Goal: Information Seeking & Learning: Learn about a topic

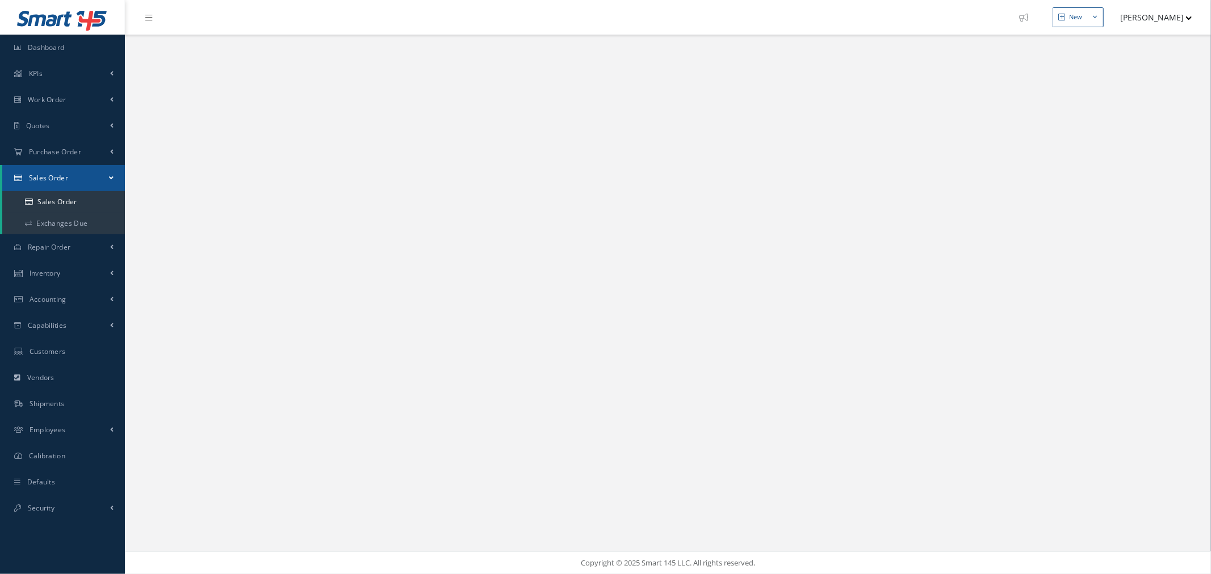
select select "25"
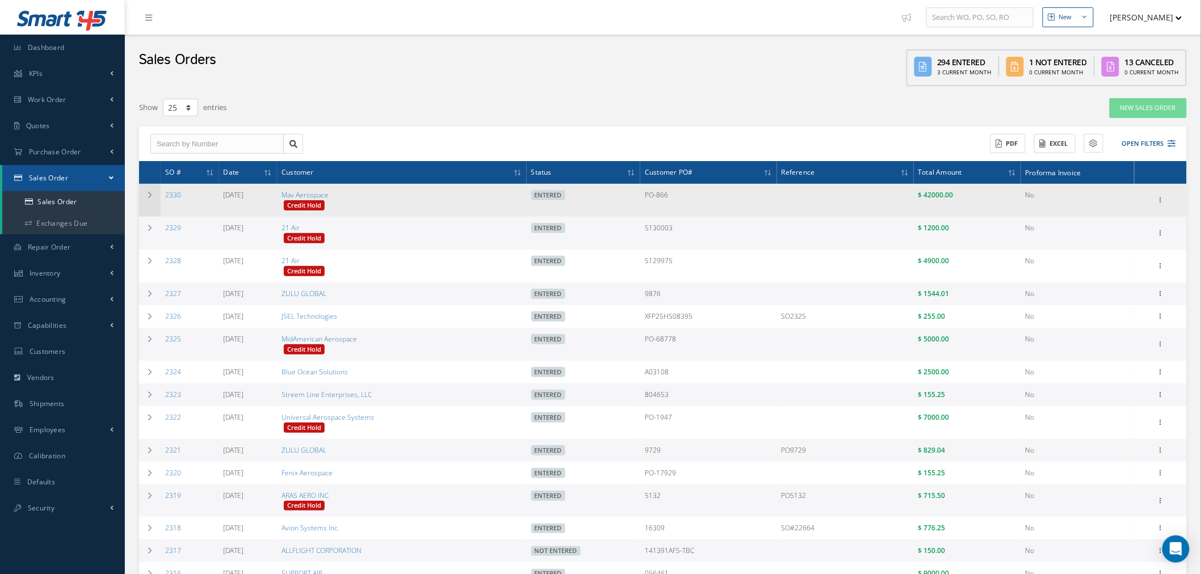
click at [152, 196] on icon at bounding box center [150, 195] width 8 height 7
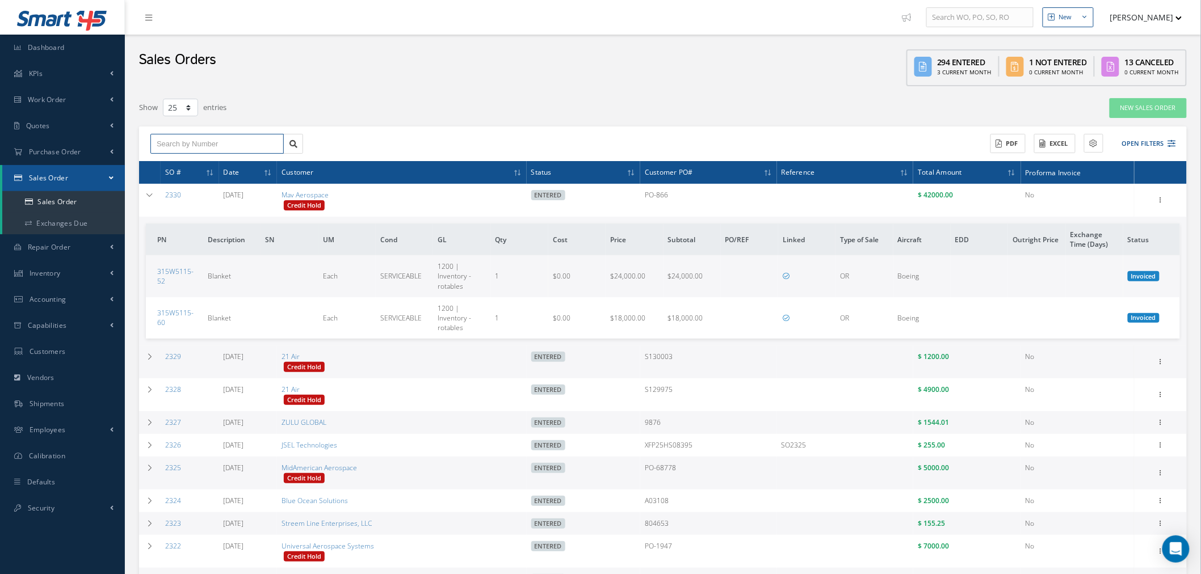
click at [197, 149] on input "text" at bounding box center [216, 144] width 133 height 20
paste input "2330"
type input "2330"
click at [172, 161] on div "2330" at bounding box center [217, 163] width 121 height 11
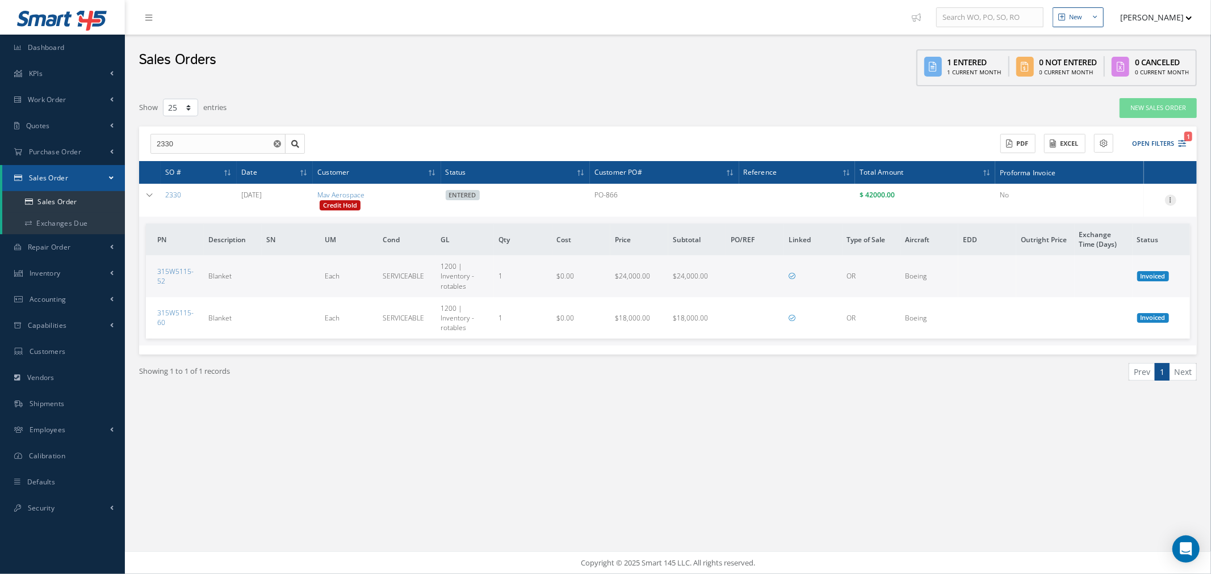
click at [1169, 201] on icon at bounding box center [1170, 199] width 11 height 9
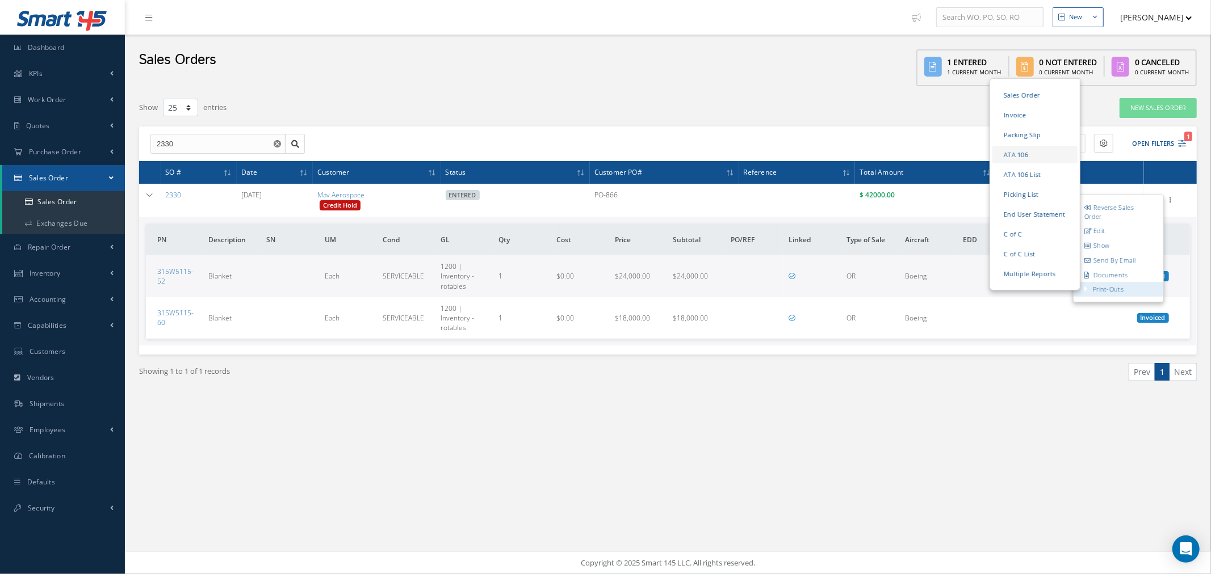
click at [1024, 152] on link "ATA 106" at bounding box center [1034, 155] width 85 height 18
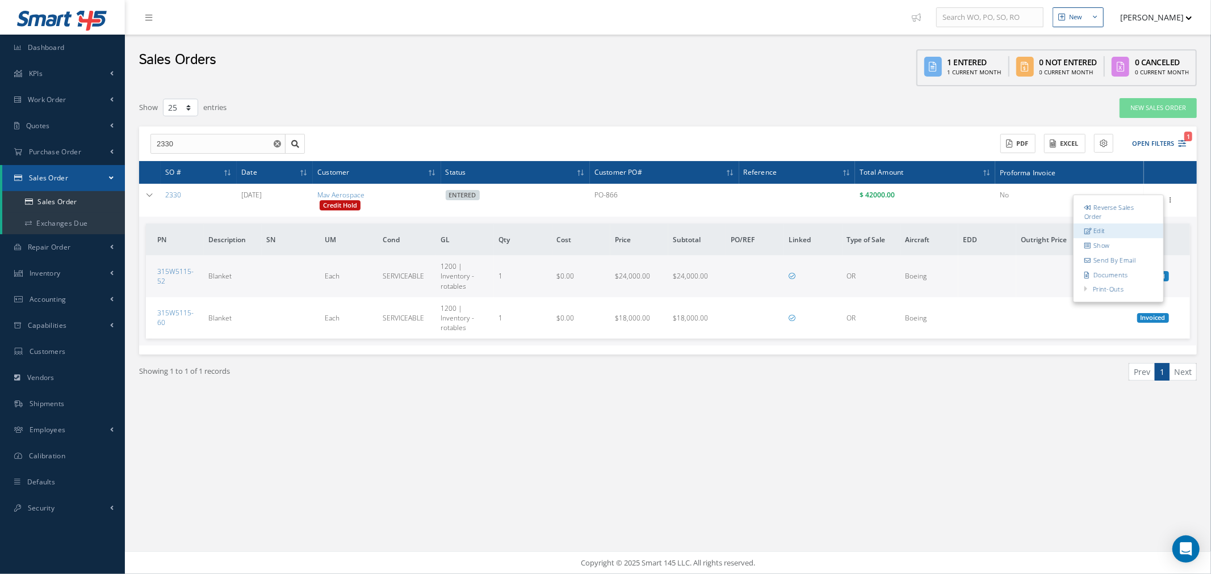
click at [1119, 233] on link "Edit" at bounding box center [1118, 231] width 90 height 15
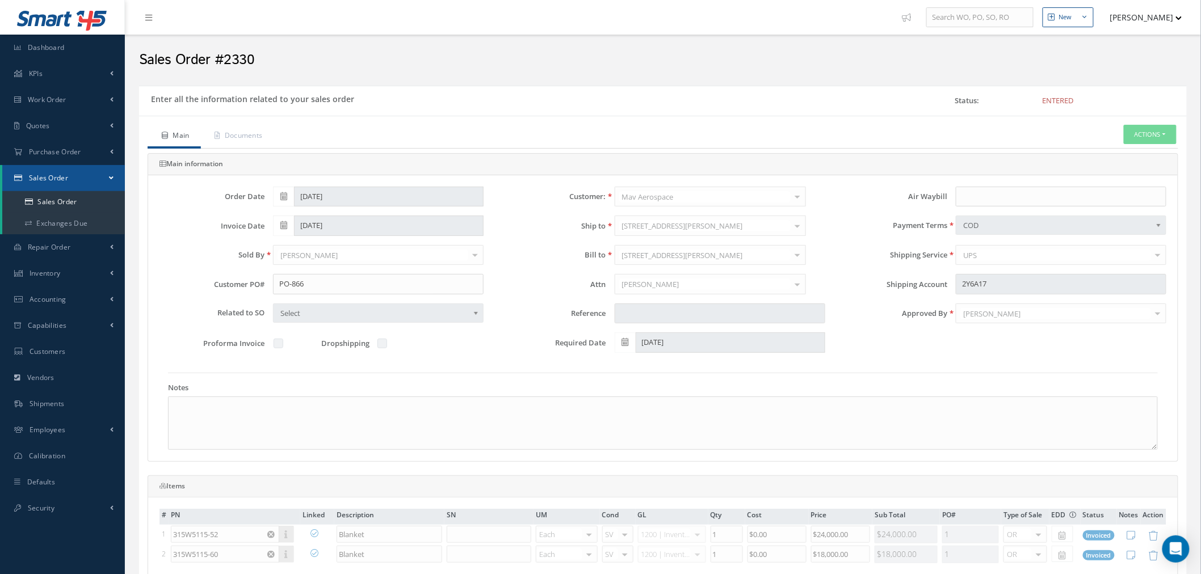
scroll to position [252, 0]
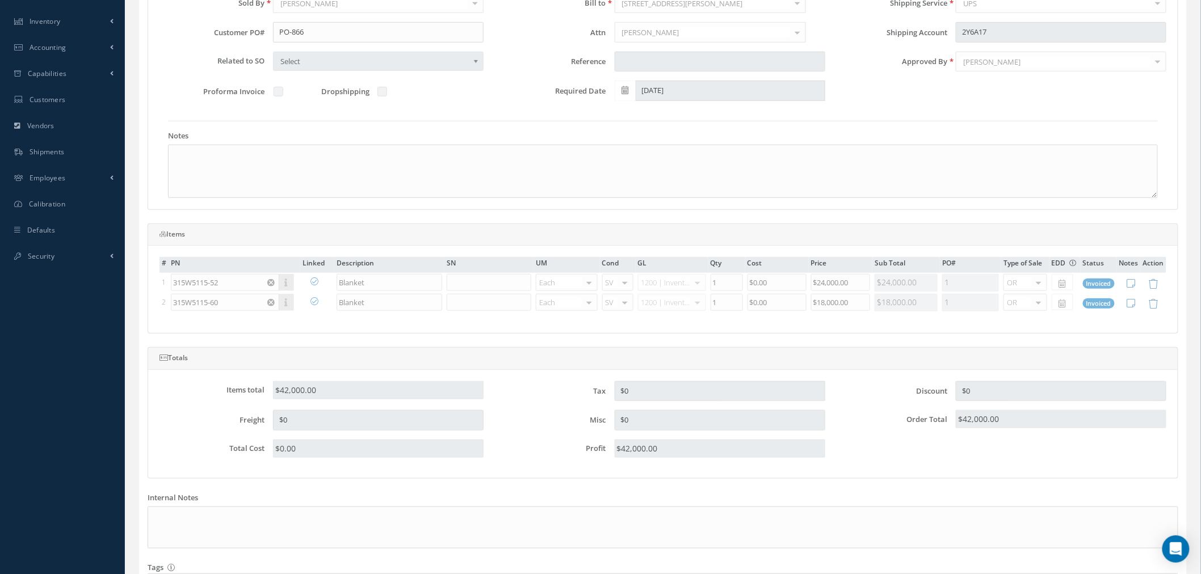
drag, startPoint x: 228, startPoint y: 284, endPoint x: 177, endPoint y: 281, distance: 50.6
click at [177, 281] on table "# PN Linked Description SN UM Cond GL Qty Cost Price Sub Total PO# Type of Sale…" at bounding box center [662, 285] width 1007 height 56
copy div
drag, startPoint x: 233, startPoint y: 302, endPoint x: 178, endPoint y: 306, distance: 54.7
click at [178, 306] on table "# PN Linked Description SN UM Cond GL Qty Cost Price Sub Total PO# Type of Sale…" at bounding box center [662, 285] width 1007 height 56
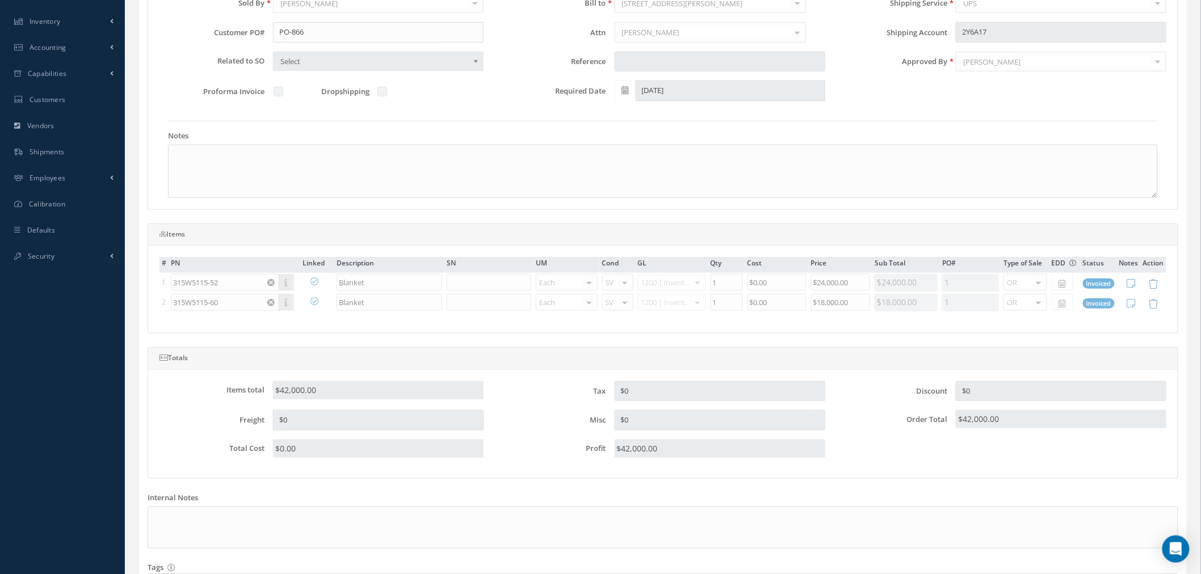
copy div
click at [284, 281] on table "# PN Linked Description SN UM Cond GL Qty Cost Price Sub Total PO# Type of Sale…" at bounding box center [662, 285] width 1007 height 56
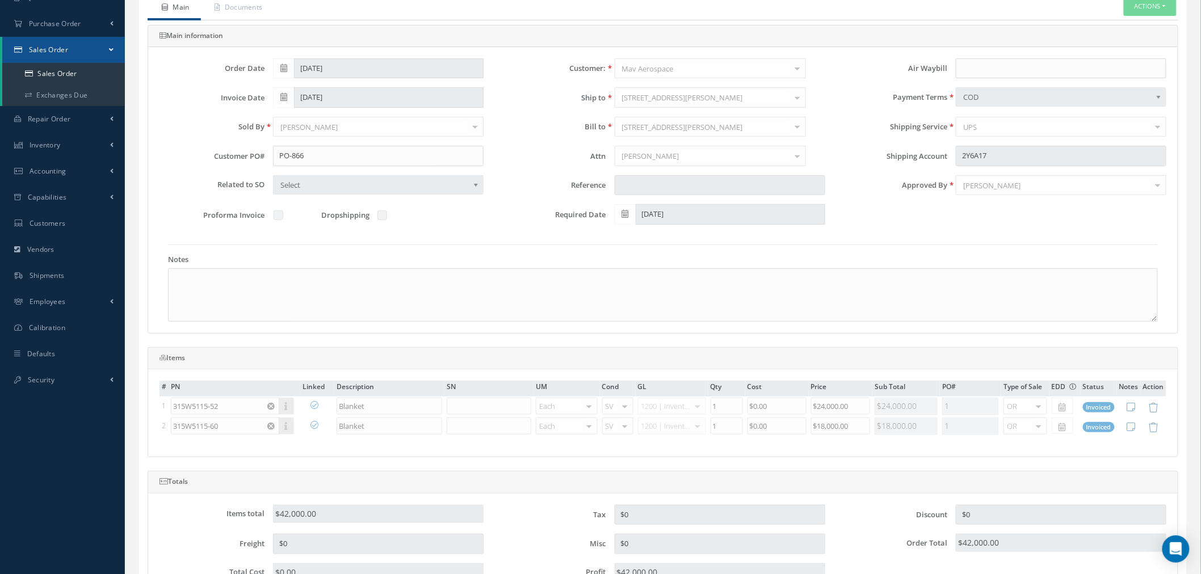
scroll to position [0, 0]
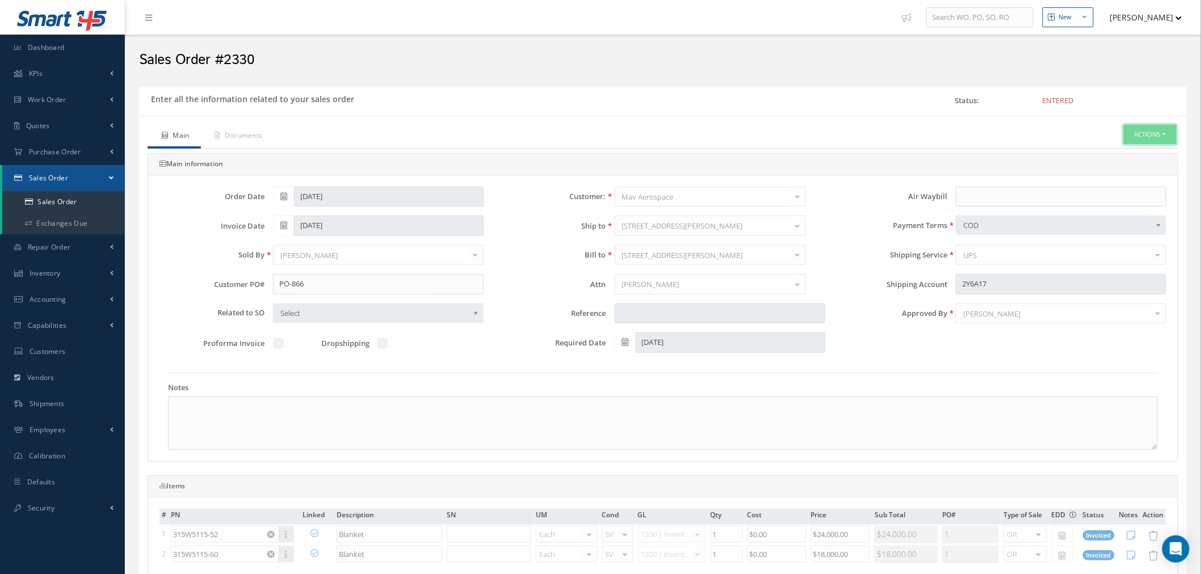
click at [1145, 140] on button "Actions" at bounding box center [1150, 135] width 53 height 20
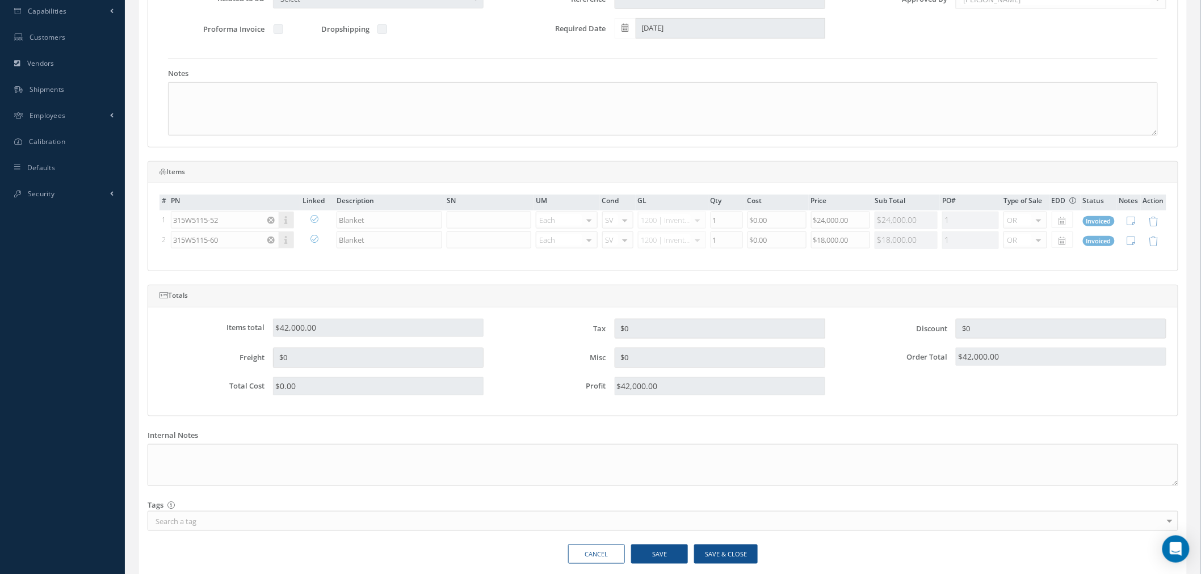
scroll to position [315, 0]
click at [313, 215] on table "# PN Linked Description SN UM Cond GL Qty Cost Price Sub Total PO# Type of Sale…" at bounding box center [662, 222] width 1007 height 56
click at [313, 220] on table "# PN Linked Description SN UM Cond GL Qty Cost Price Sub Total PO# Type of Sale…" at bounding box center [662, 222] width 1007 height 56
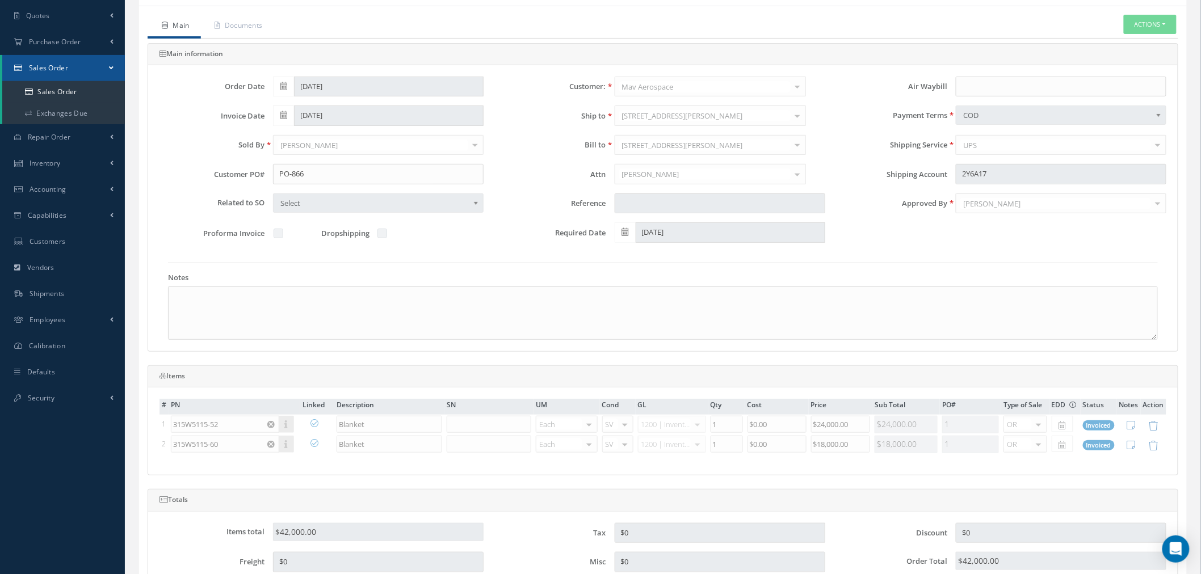
scroll to position [0, 0]
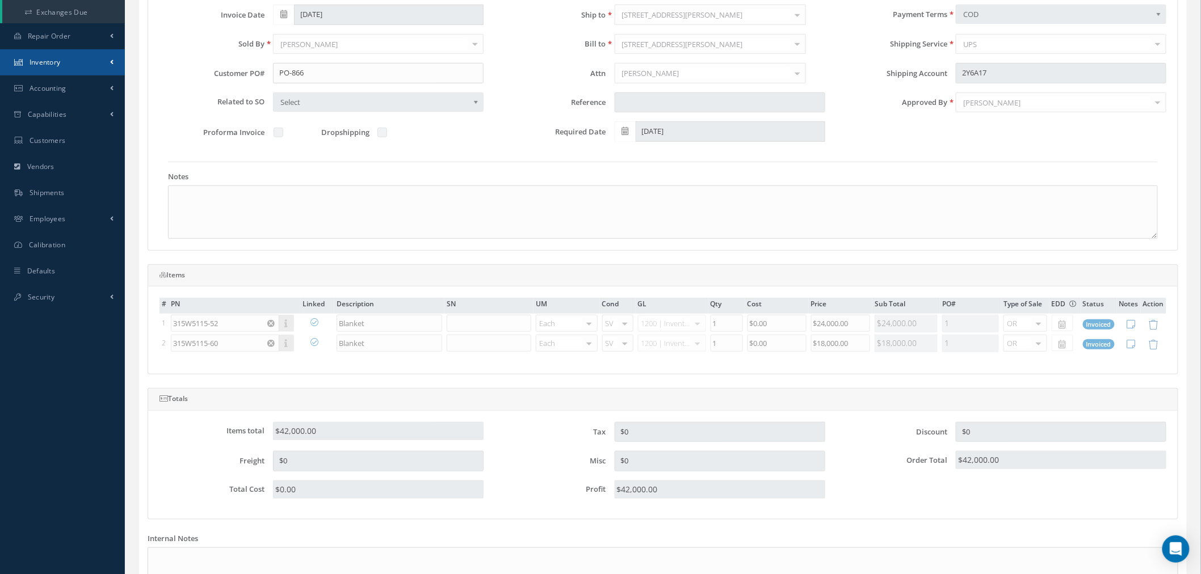
scroll to position [189, 0]
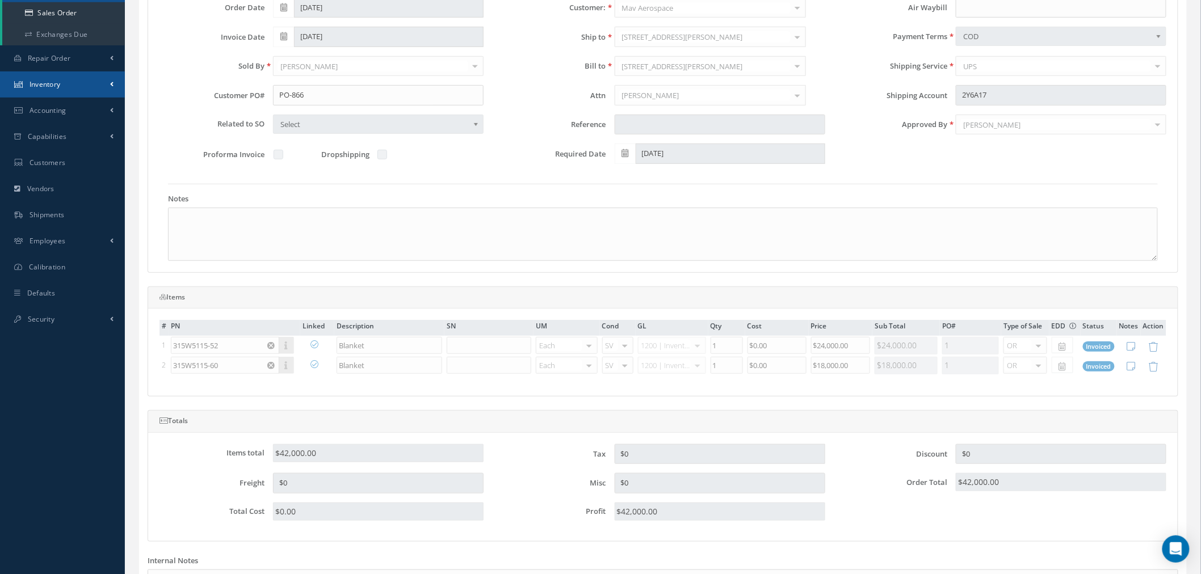
drag, startPoint x: 75, startPoint y: 78, endPoint x: 66, endPoint y: 102, distance: 25.5
click at [75, 78] on link "Inventory" at bounding box center [62, 85] width 125 height 26
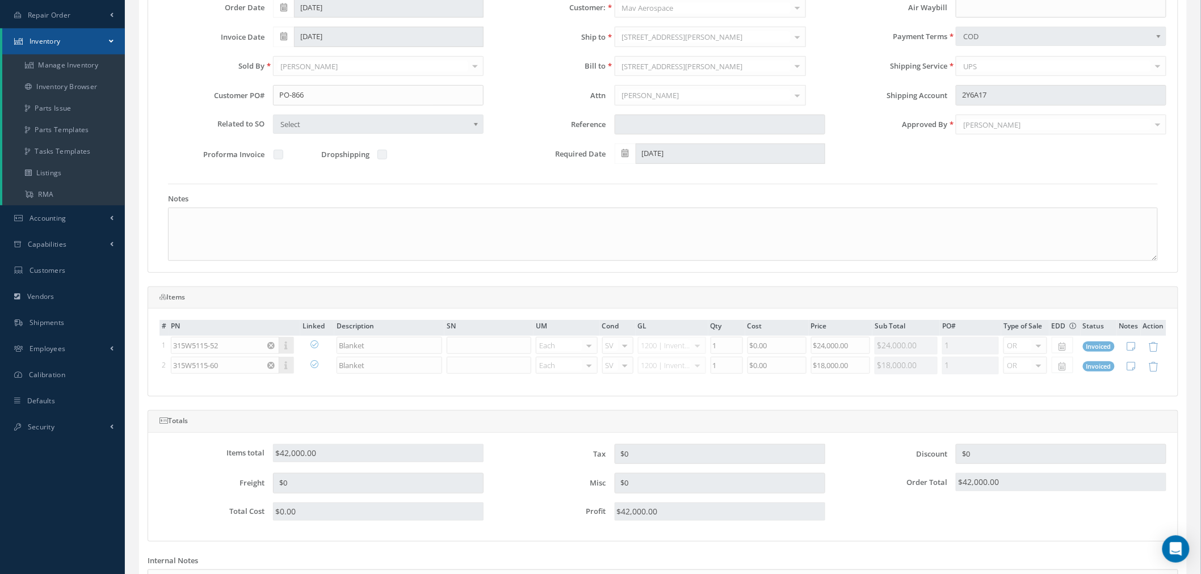
click at [90, 51] on link "Inventory" at bounding box center [63, 41] width 123 height 26
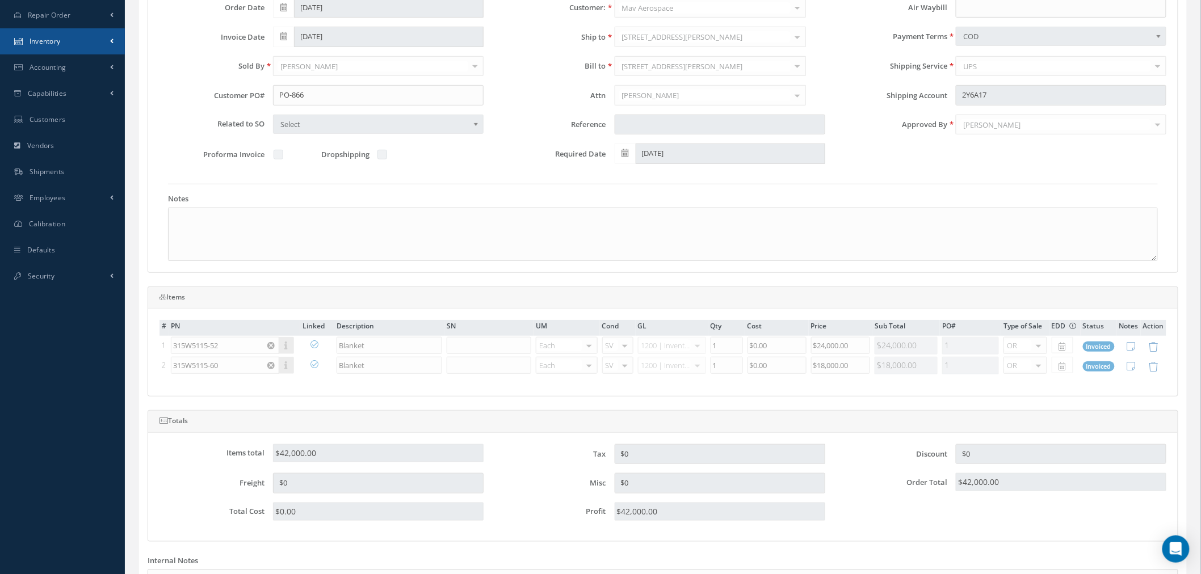
click at [93, 47] on link "Inventory" at bounding box center [62, 41] width 125 height 26
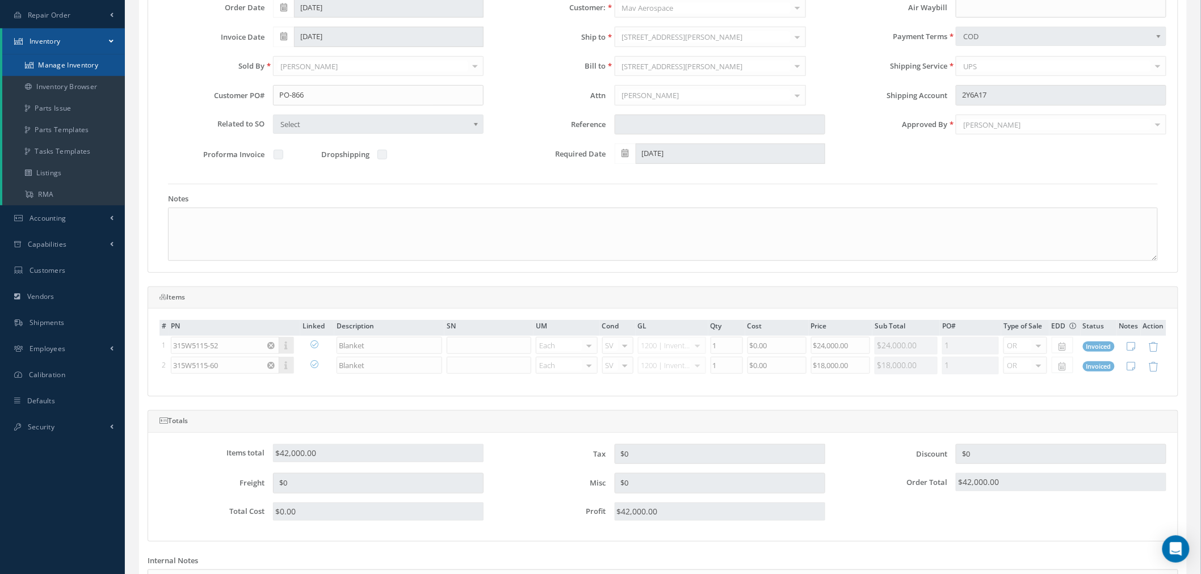
click at [74, 68] on link "Manage Inventory" at bounding box center [63, 65] width 123 height 22
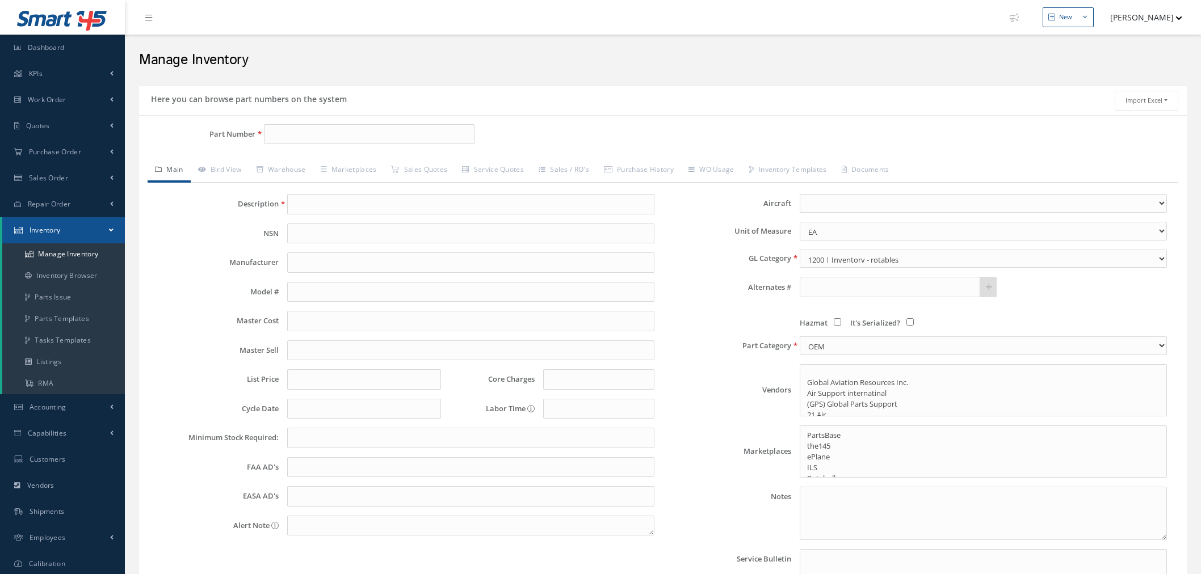
select select
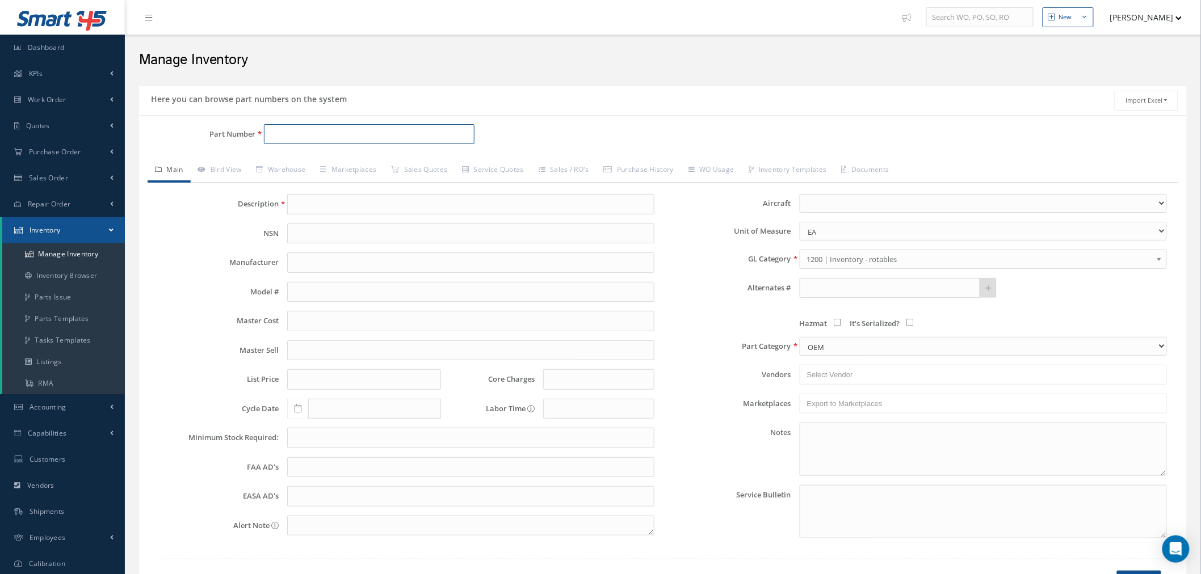
click at [293, 133] on input "Part Number" at bounding box center [369, 134] width 211 height 20
paste input "315W5115-52"
click at [321, 163] on span "315W5115-52" at bounding box center [319, 164] width 102 height 12
type input "315W5115-52"
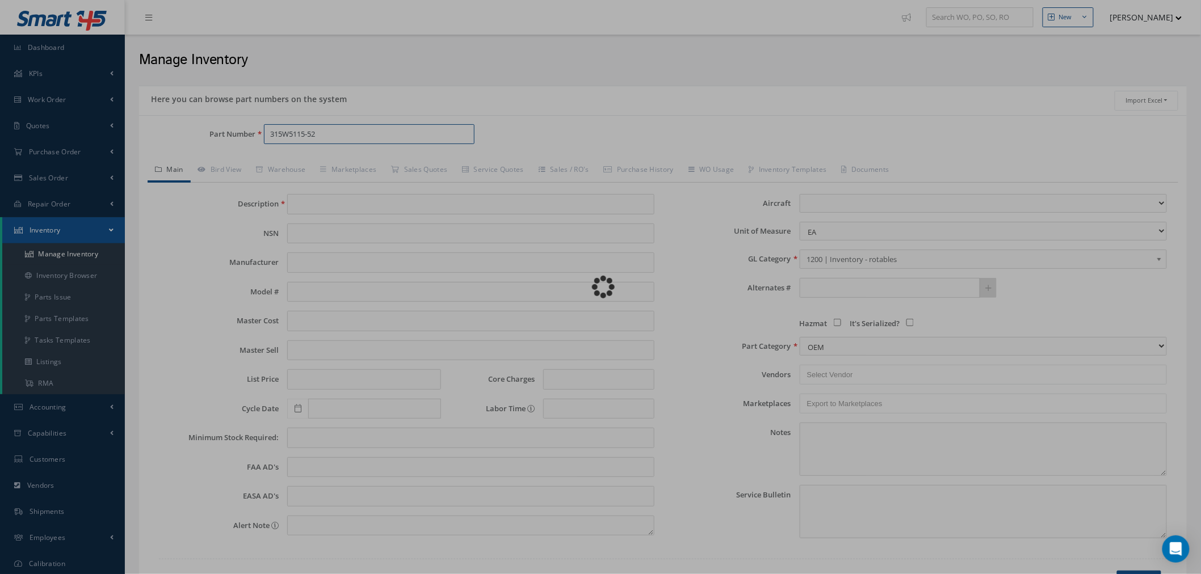
type input "Blanket"
select select "2"
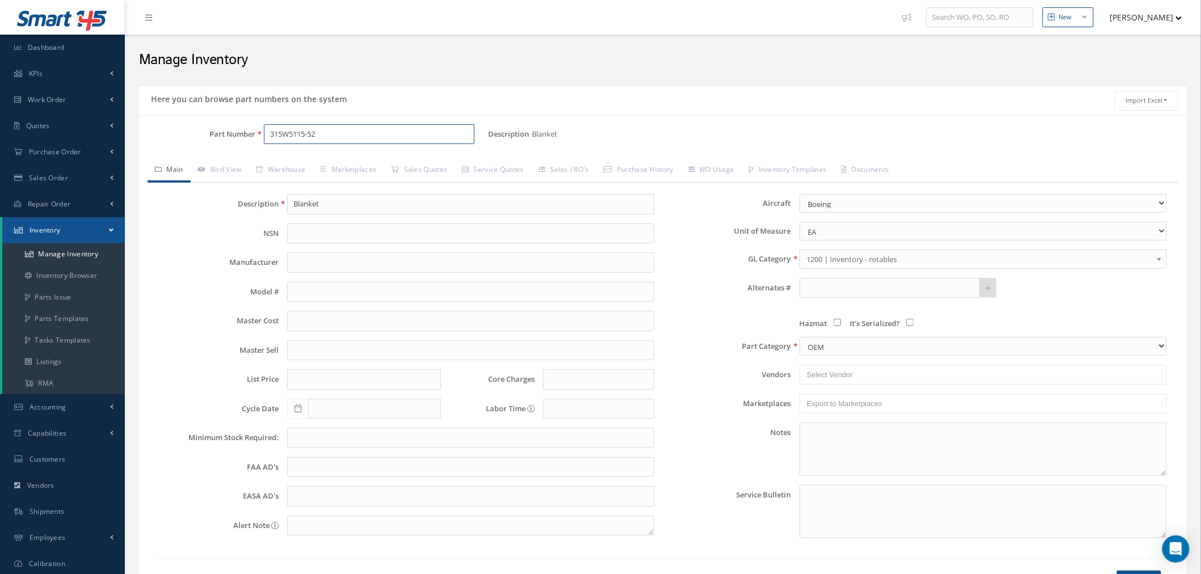
type input "315W5115-52"
drag, startPoint x: 292, startPoint y: 175, endPoint x: 417, endPoint y: 186, distance: 124.8
click at [292, 175] on link "Warehouse" at bounding box center [281, 171] width 64 height 24
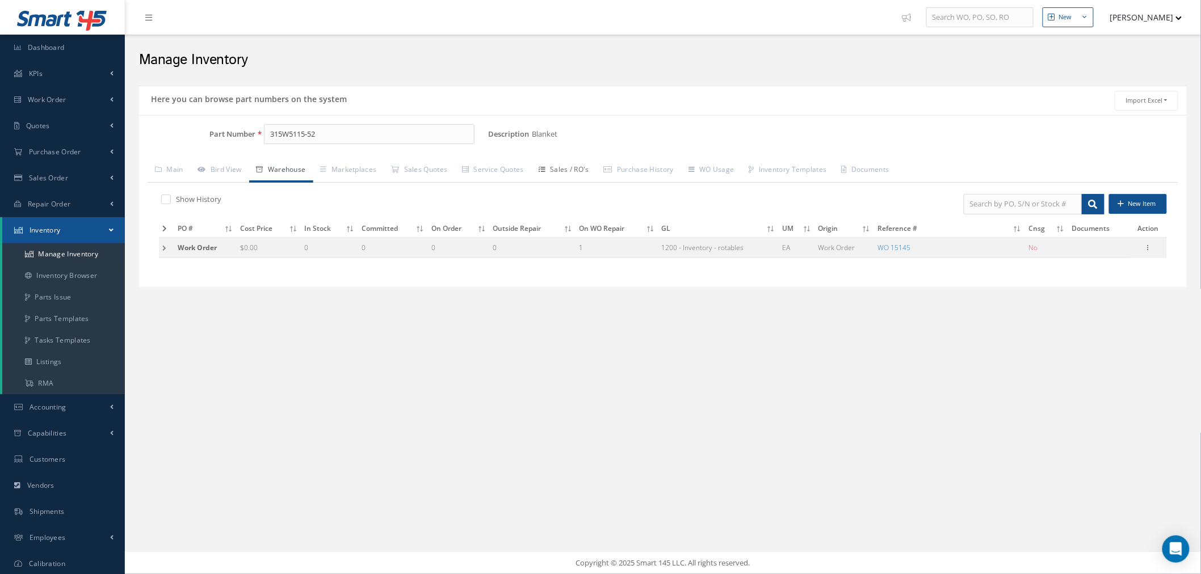
click at [582, 168] on link "Sales / RO's" at bounding box center [563, 171] width 65 height 24
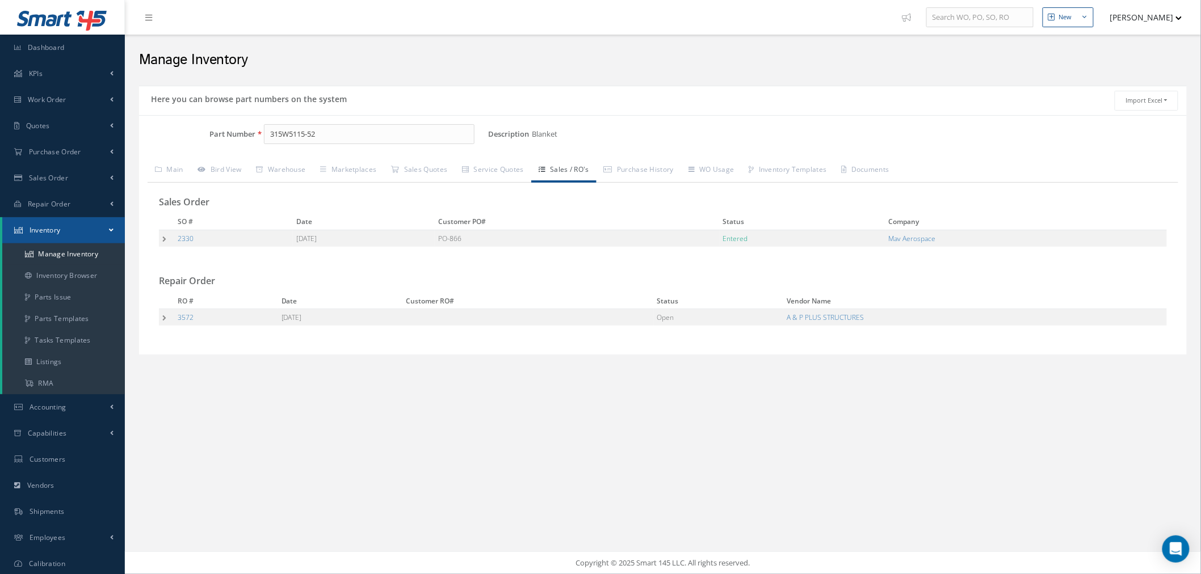
click at [166, 238] on td at bounding box center [166, 238] width 15 height 17
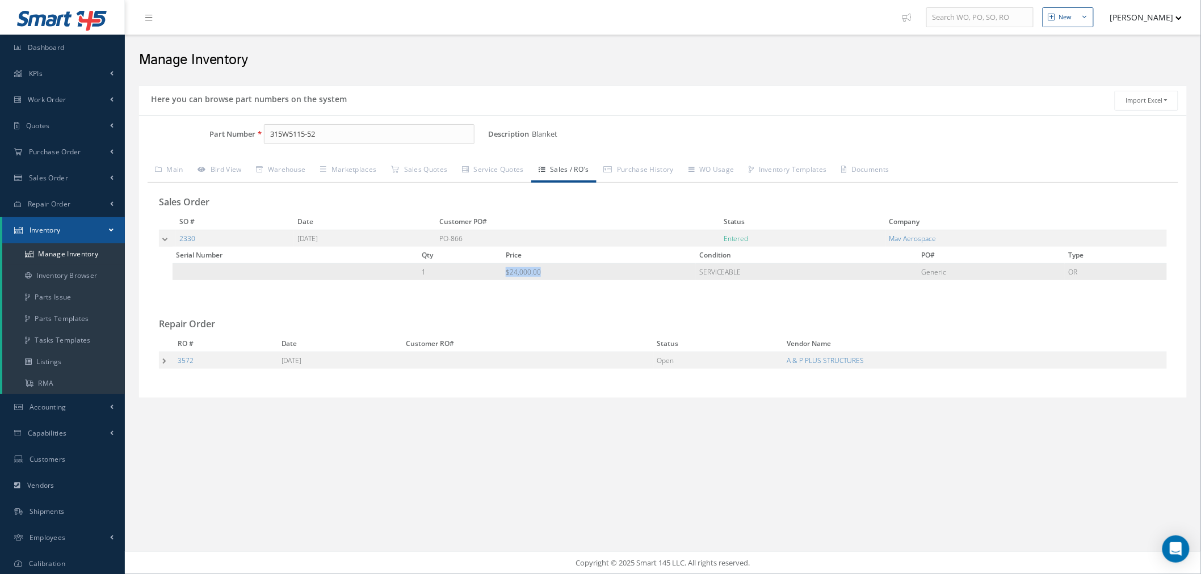
drag, startPoint x: 575, startPoint y: 269, endPoint x: 586, endPoint y: 269, distance: 10.2
click at [586, 269] on td "$24,000.00" at bounding box center [599, 272] width 194 height 17
click at [280, 166] on link "Warehouse" at bounding box center [281, 171] width 64 height 24
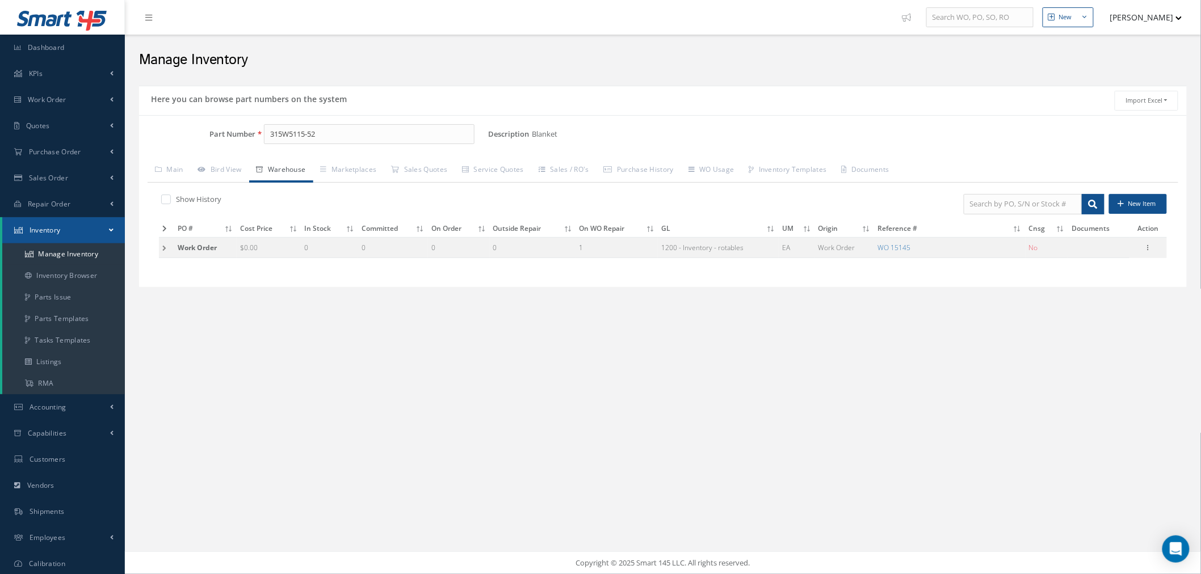
drag, startPoint x: 162, startPoint y: 252, endPoint x: 233, endPoint y: 257, distance: 71.7
click at [162, 251] on td at bounding box center [166, 247] width 15 height 21
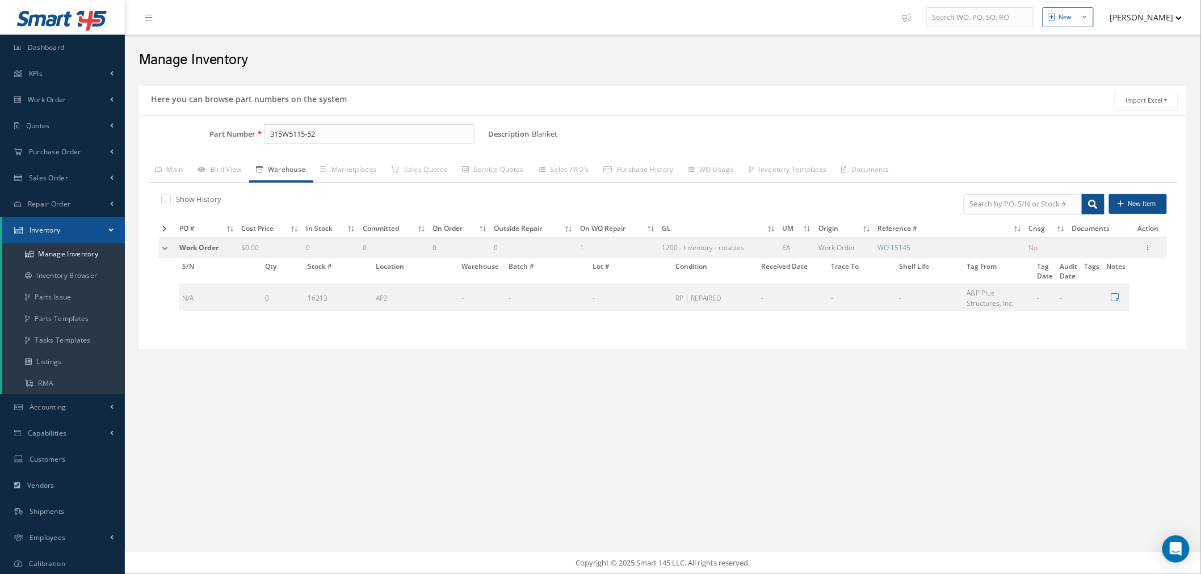
click at [170, 201] on label at bounding box center [171, 199] width 3 height 10
click at [165, 201] on input "checkbox" at bounding box center [164, 200] width 7 height 7
checkbox input "true"
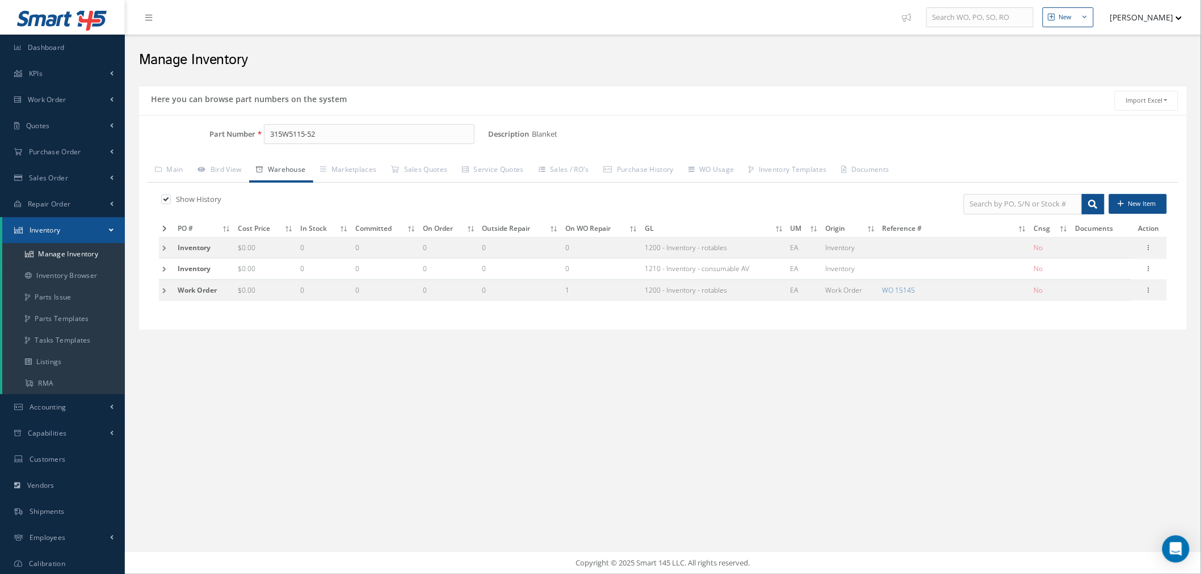
click at [162, 269] on td at bounding box center [166, 269] width 15 height 21
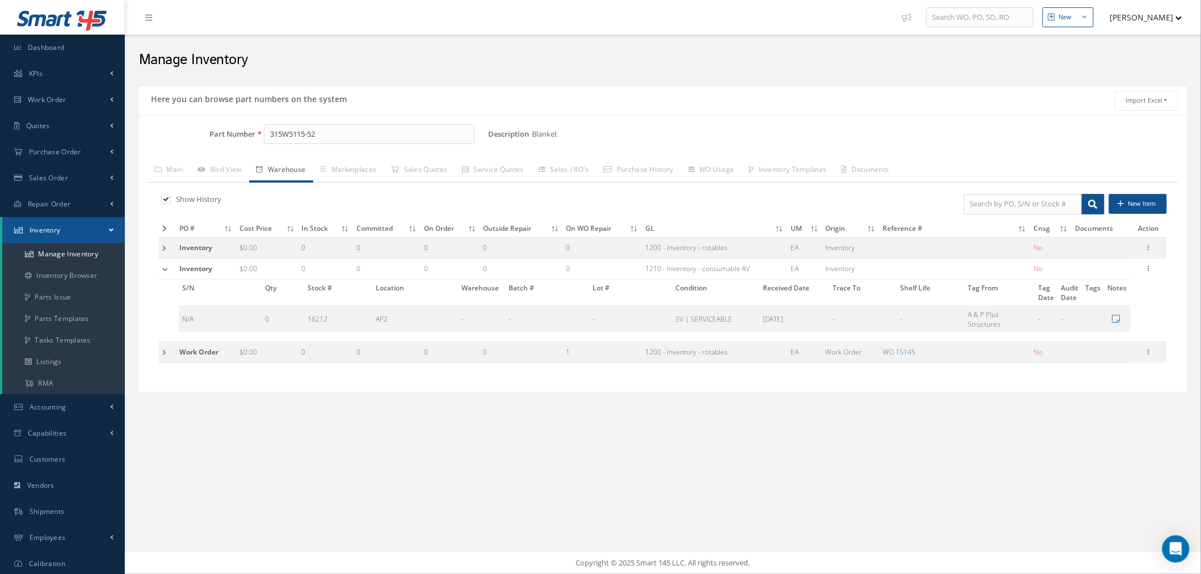
click at [161, 249] on td at bounding box center [167, 247] width 17 height 21
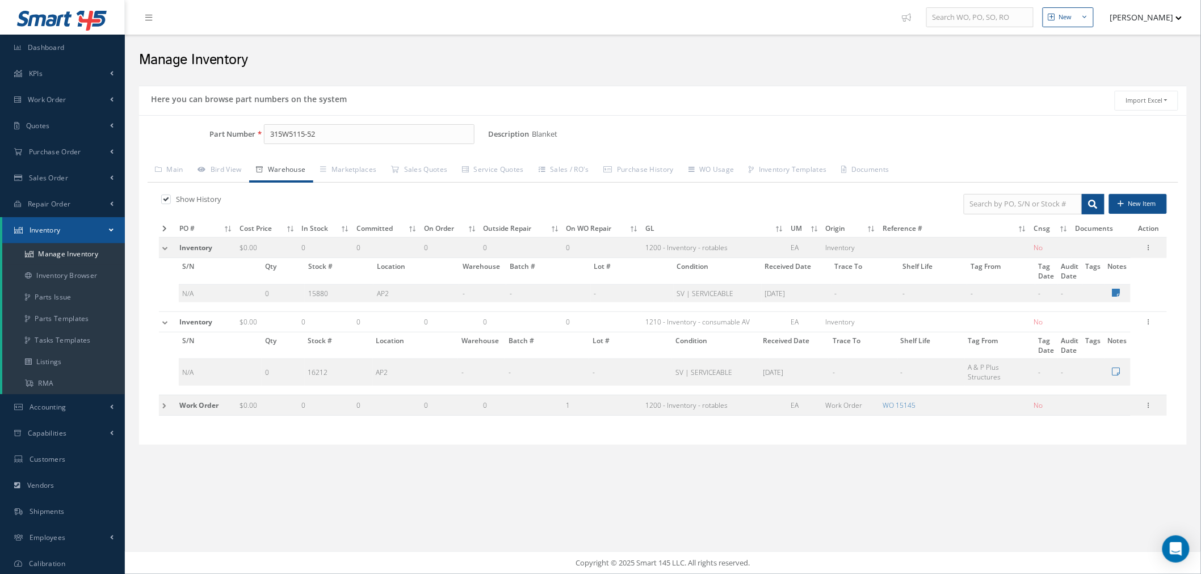
click at [161, 405] on td at bounding box center [167, 405] width 17 height 21
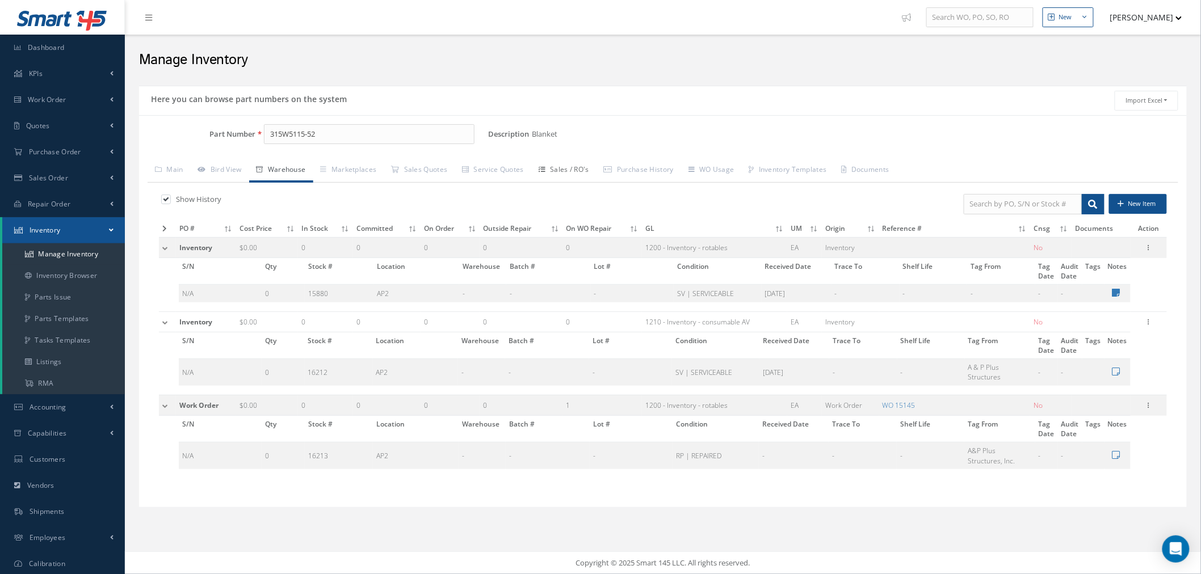
click at [578, 171] on link "Sales / RO's" at bounding box center [563, 171] width 65 height 24
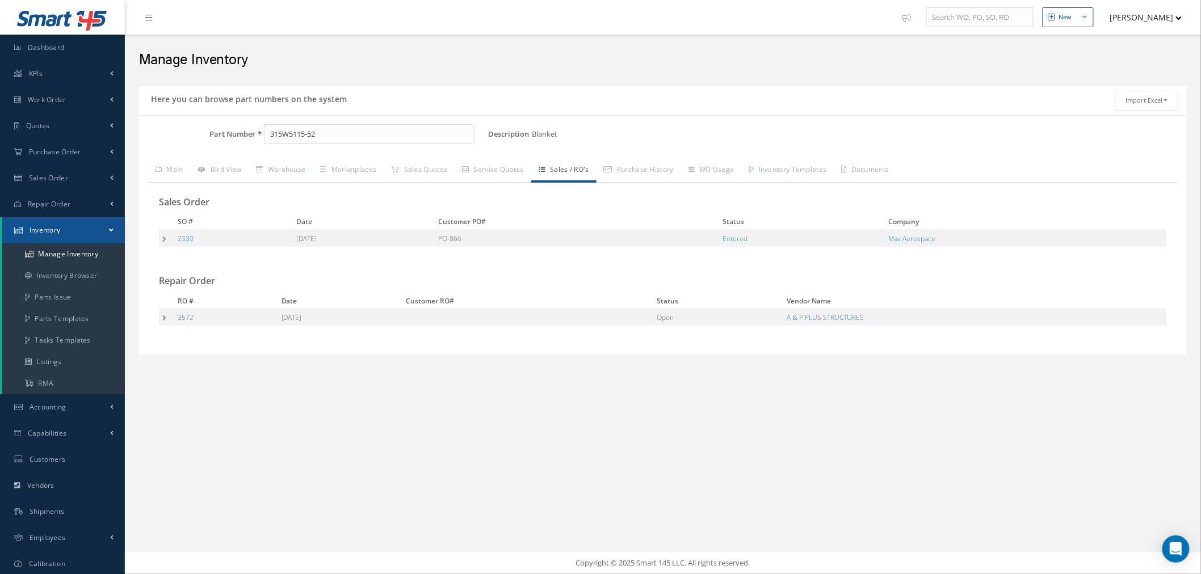
click at [163, 236] on td at bounding box center [166, 238] width 15 height 17
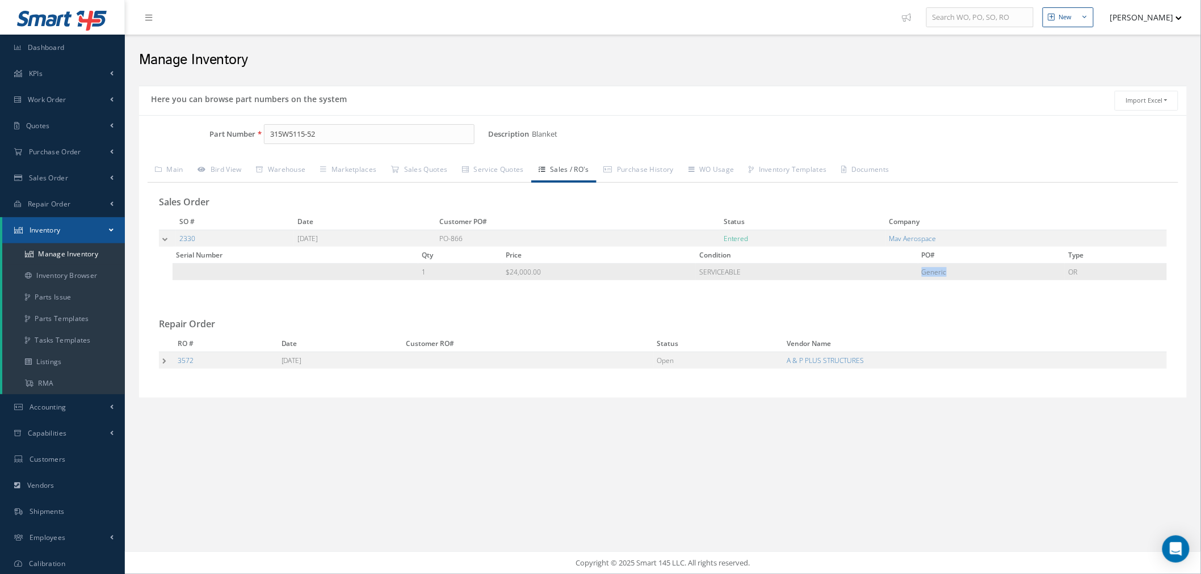
drag, startPoint x: 922, startPoint y: 274, endPoint x: 986, endPoint y: 267, distance: 63.9
click at [965, 268] on tr "1 $24,000.00 SERVICEABLE Generic OR" at bounding box center [670, 272] width 994 height 17
click at [297, 167] on link "Warehouse" at bounding box center [281, 171] width 64 height 24
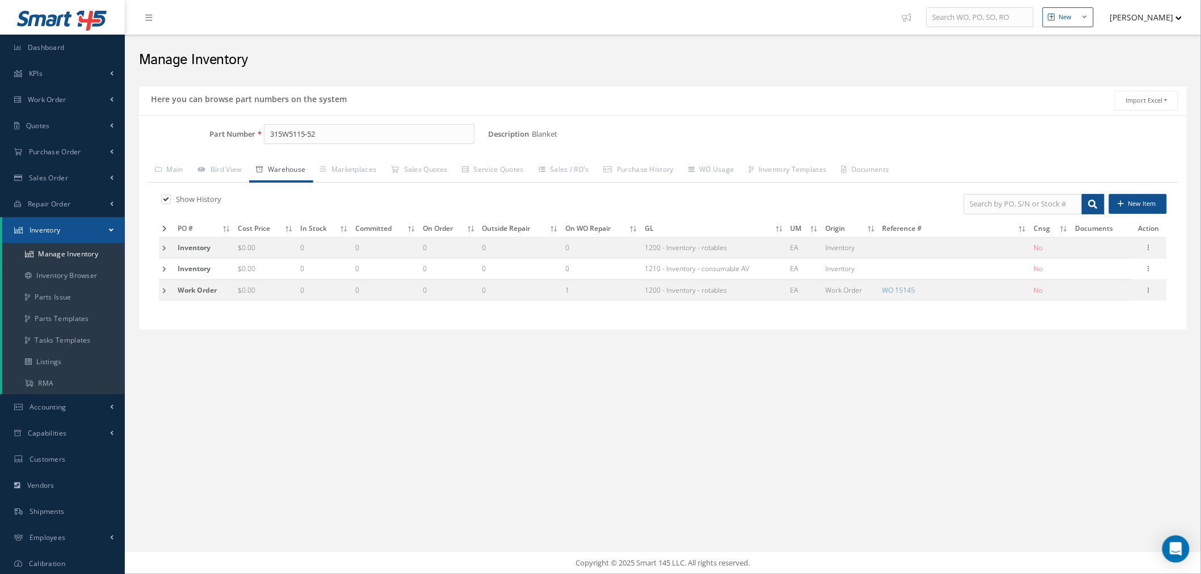
click at [169, 242] on td at bounding box center [166, 247] width 15 height 21
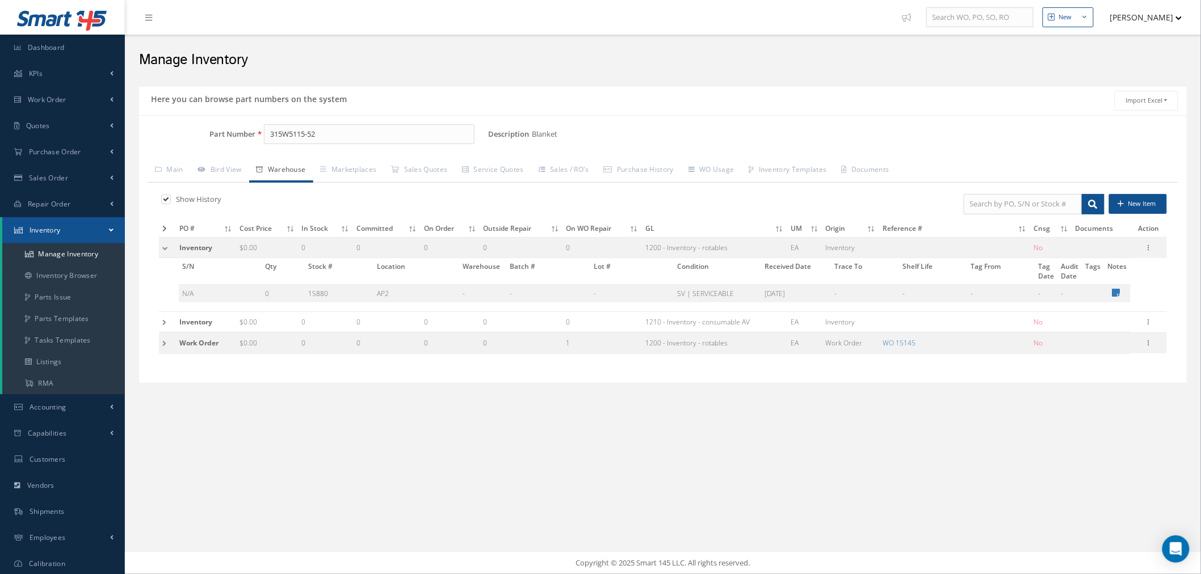
click at [165, 314] on td at bounding box center [167, 322] width 17 height 21
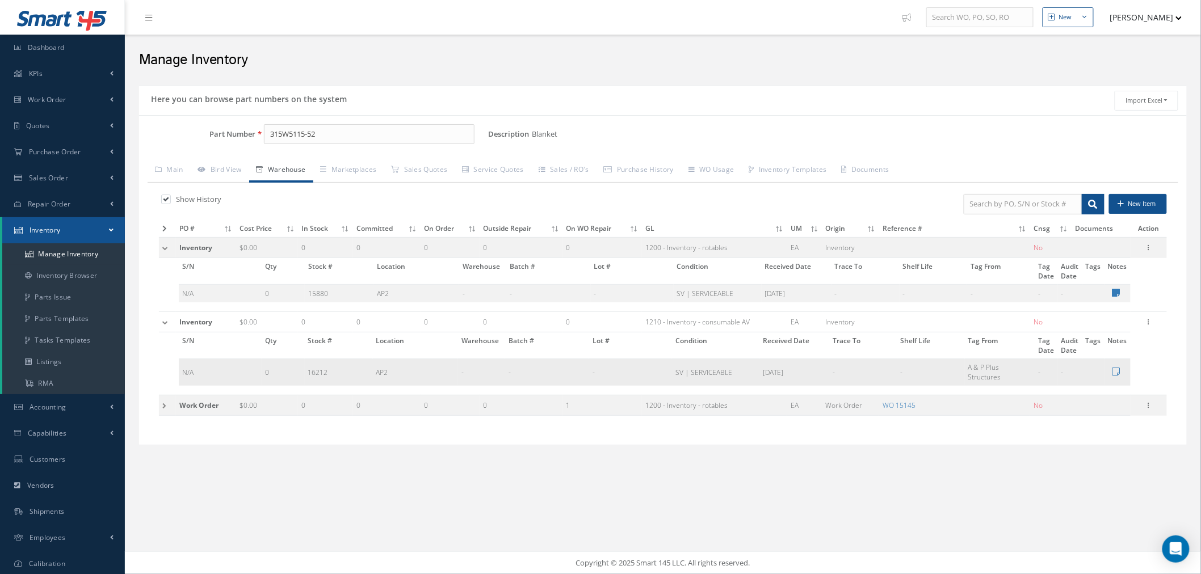
drag, startPoint x: 785, startPoint y: 373, endPoint x: 818, endPoint y: 376, distance: 33.6
click at [818, 375] on td "10/13/2025" at bounding box center [794, 372] width 70 height 27
click at [847, 372] on td "-" at bounding box center [863, 372] width 68 height 27
drag, startPoint x: 968, startPoint y: 364, endPoint x: 1008, endPoint y: 377, distance: 41.8
click at [1002, 379] on td "A & P Plus Structures" at bounding box center [1000, 372] width 70 height 27
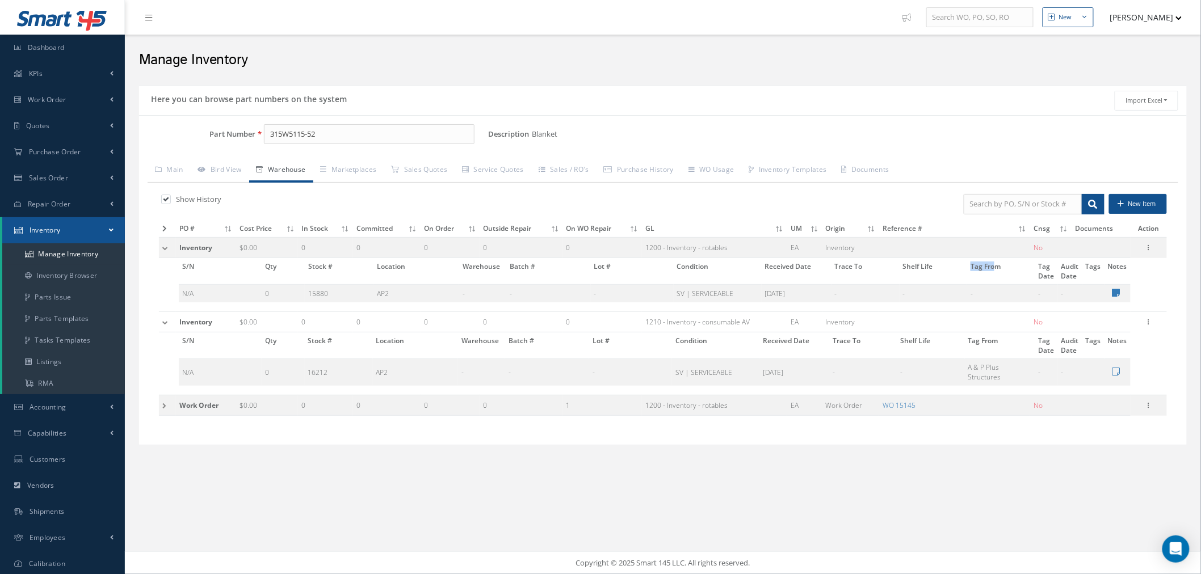
drag, startPoint x: 972, startPoint y: 268, endPoint x: 1000, endPoint y: 267, distance: 28.4
click at [999, 266] on th "Tag From" at bounding box center [1001, 271] width 68 height 27
drag, startPoint x: 302, startPoint y: 291, endPoint x: 337, endPoint y: 298, distance: 35.3
click at [337, 298] on tr "N/A 0 15880 AP2 - - - SV | SERVICEABLE 08/26/2025 - - - - -" at bounding box center [655, 294] width 952 height 18
click at [848, 297] on td "-" at bounding box center [865, 294] width 68 height 18
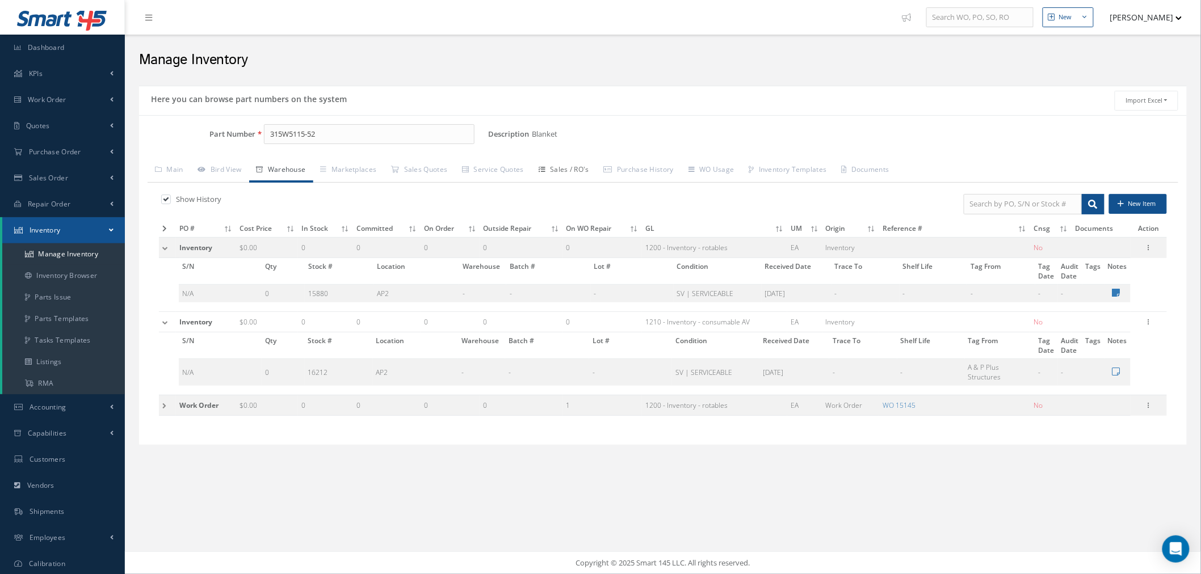
click at [562, 166] on link "Sales / RO's" at bounding box center [563, 171] width 65 height 24
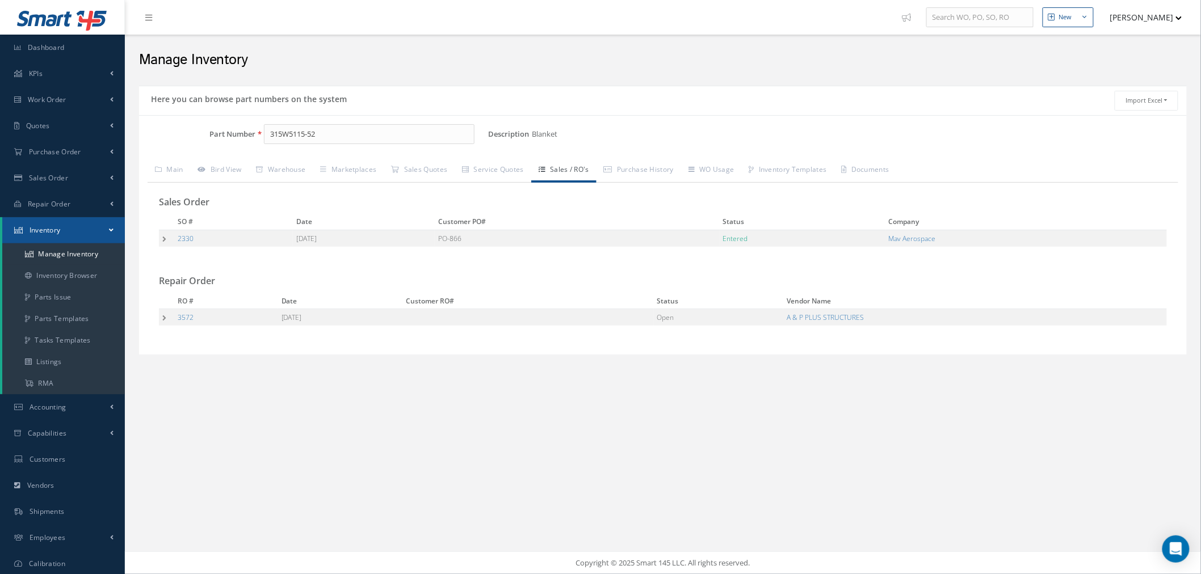
click at [163, 241] on td at bounding box center [166, 238] width 15 height 17
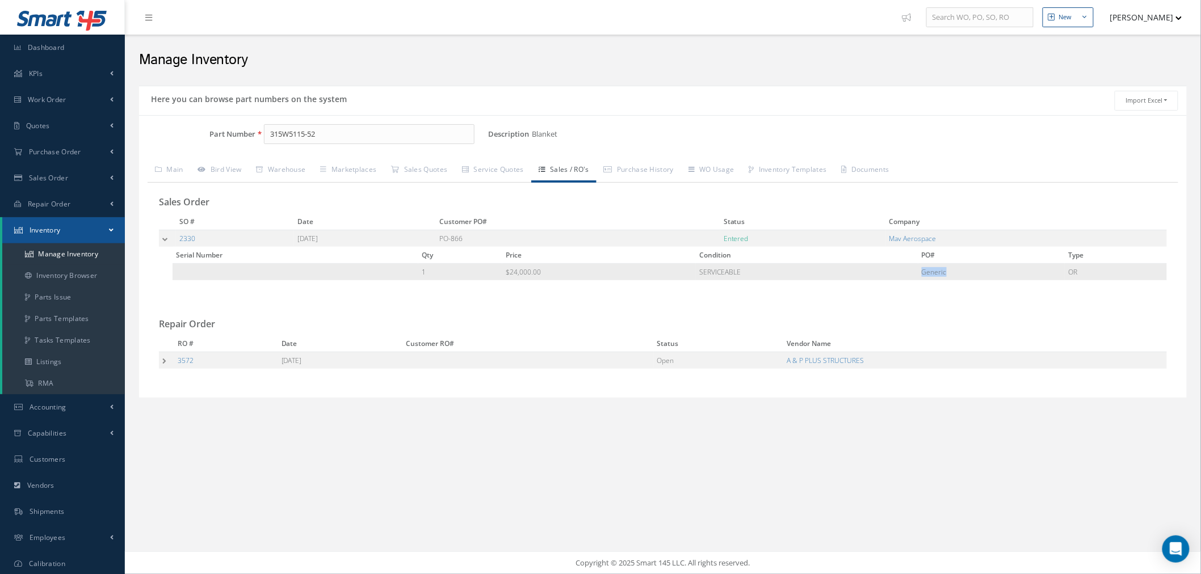
drag, startPoint x: 918, startPoint y: 270, endPoint x: 973, endPoint y: 270, distance: 55.1
click at [973, 270] on tr "1 $24,000.00 SERVICEABLE Generic OR" at bounding box center [670, 272] width 994 height 17
click at [530, 236] on td "PO-866" at bounding box center [578, 238] width 284 height 17
copy td "PO-866"
drag, startPoint x: 510, startPoint y: 274, endPoint x: 559, endPoint y: 270, distance: 49.5
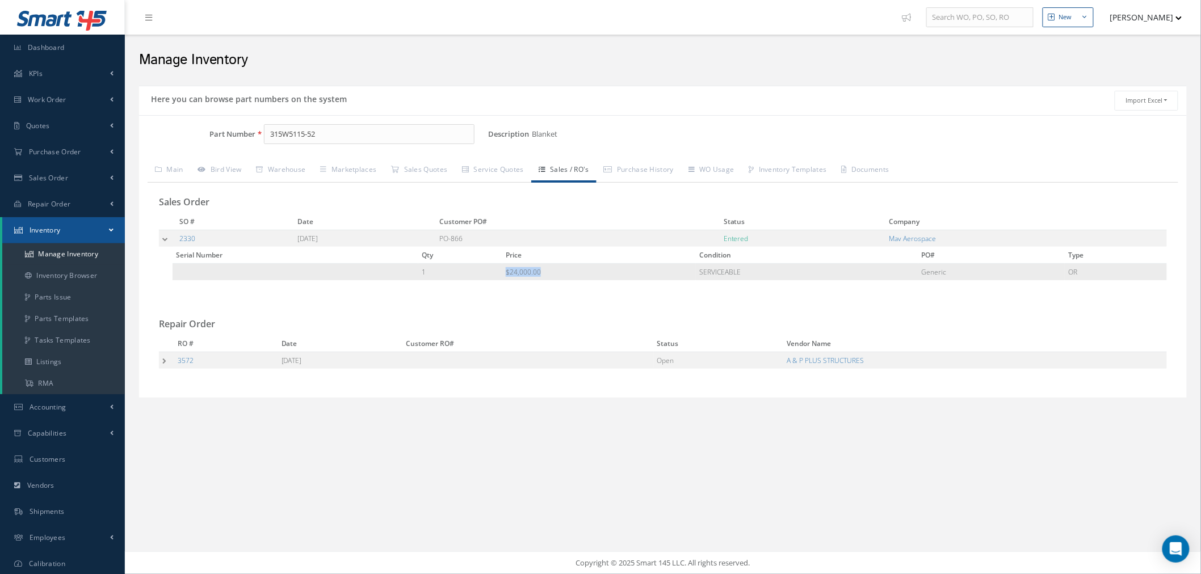
click at [559, 270] on td "$24,000.00" at bounding box center [599, 272] width 194 height 17
click at [304, 174] on link "Warehouse" at bounding box center [281, 171] width 64 height 24
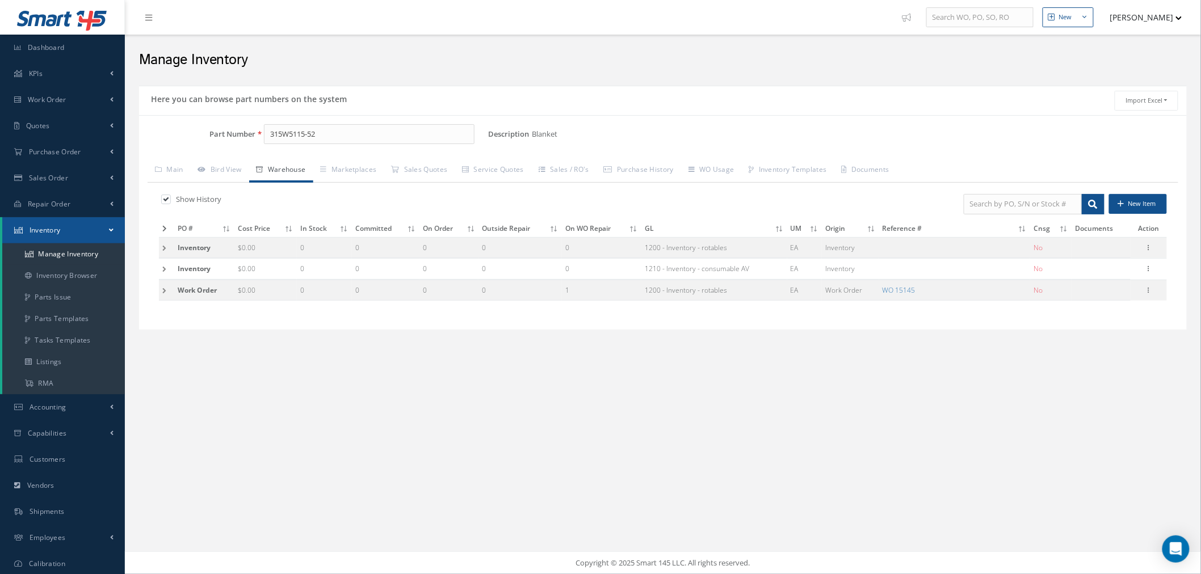
click at [166, 247] on td at bounding box center [166, 247] width 15 height 21
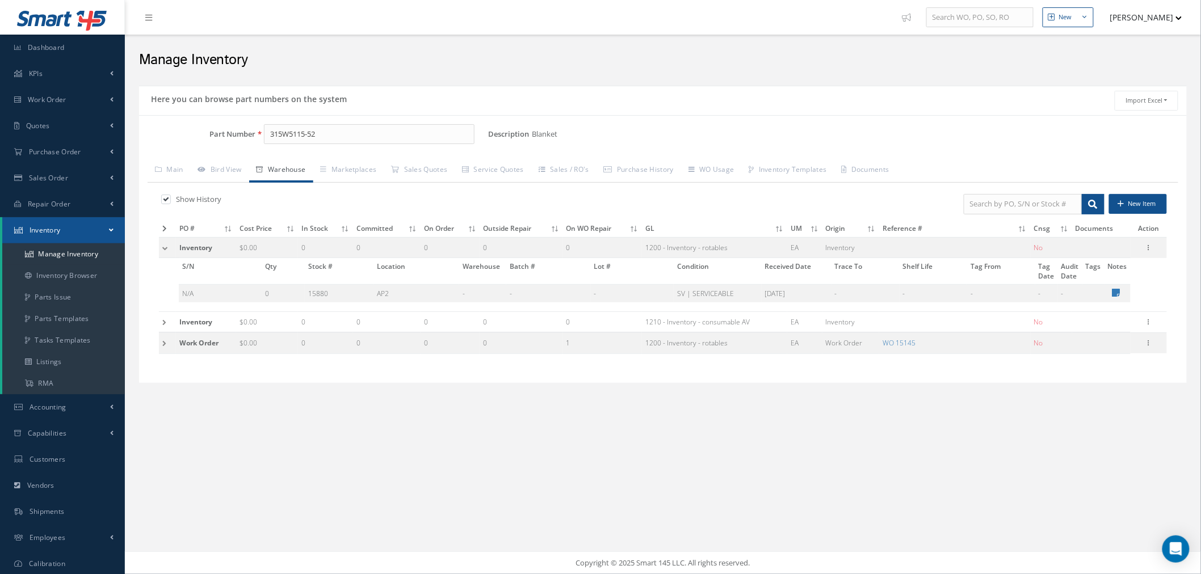
click at [162, 320] on td at bounding box center [167, 322] width 17 height 21
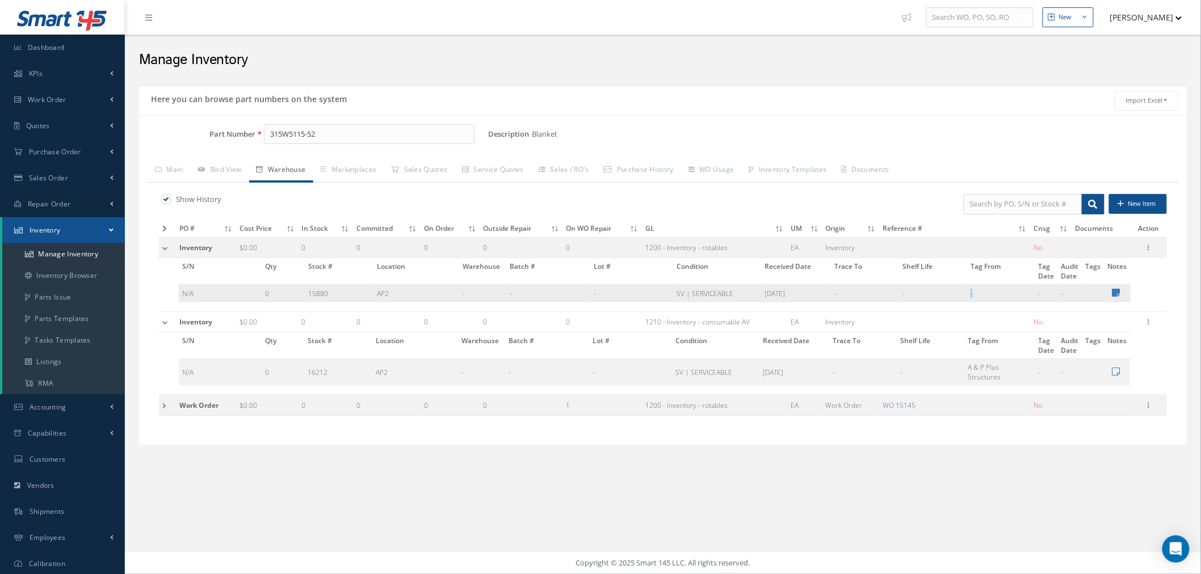
drag, startPoint x: 972, startPoint y: 292, endPoint x: 995, endPoint y: 288, distance: 23.6
click at [995, 288] on td "-" at bounding box center [1001, 294] width 68 height 18
click at [1113, 291] on icon at bounding box center [1116, 292] width 8 height 9
type textarea "On september 5 NE 35.000 AND SV 24.500"
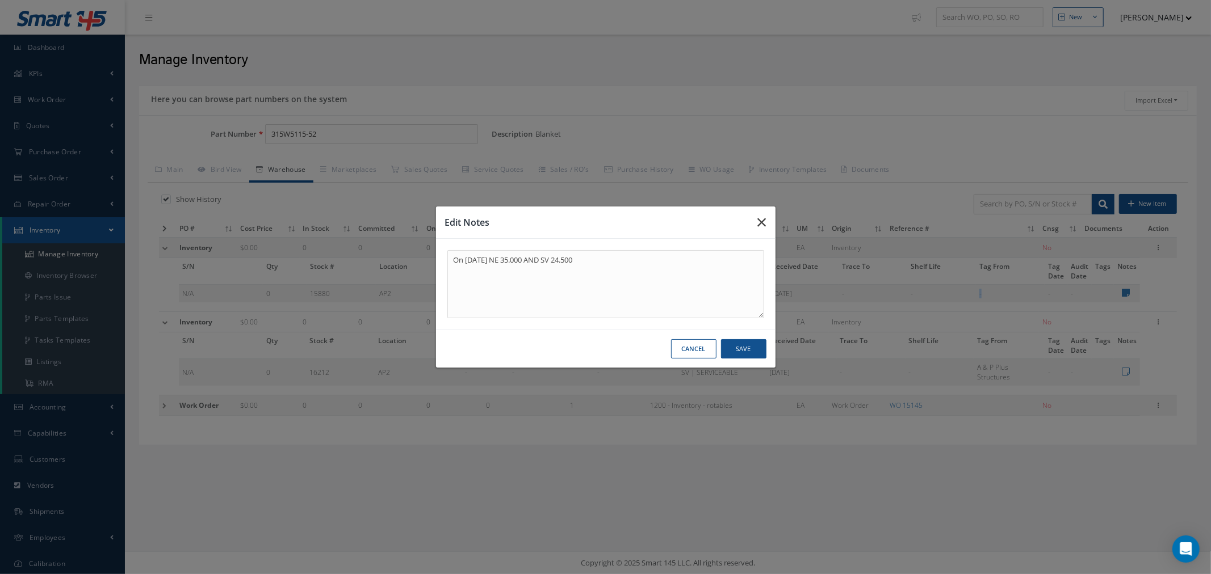
click at [765, 222] on icon "button" at bounding box center [762, 223] width 9 height 14
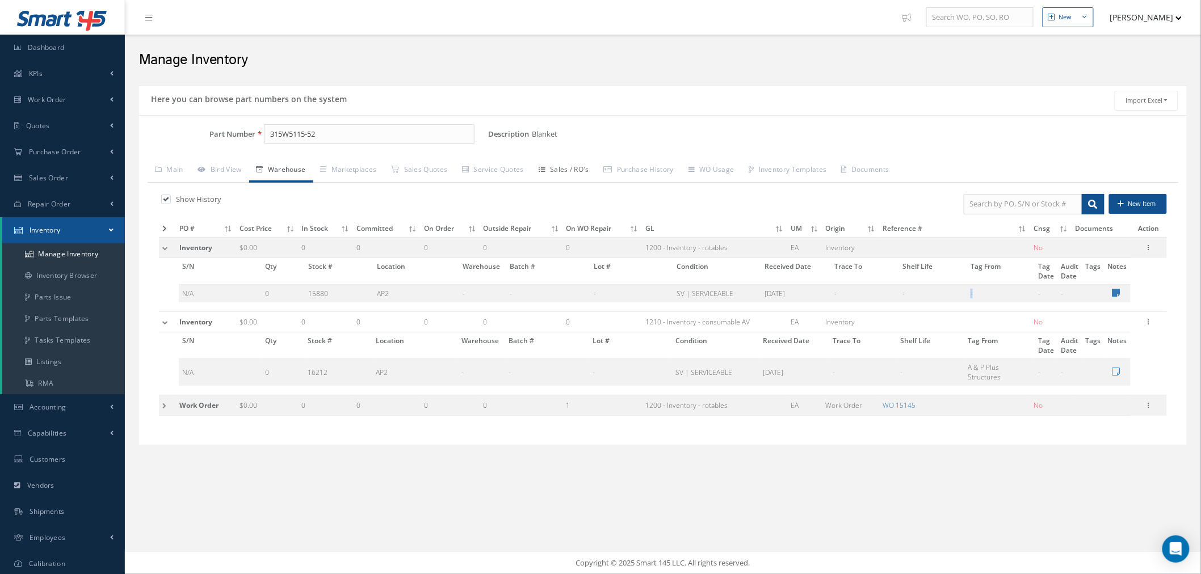
click at [585, 177] on link "Sales / RO's" at bounding box center [563, 171] width 65 height 24
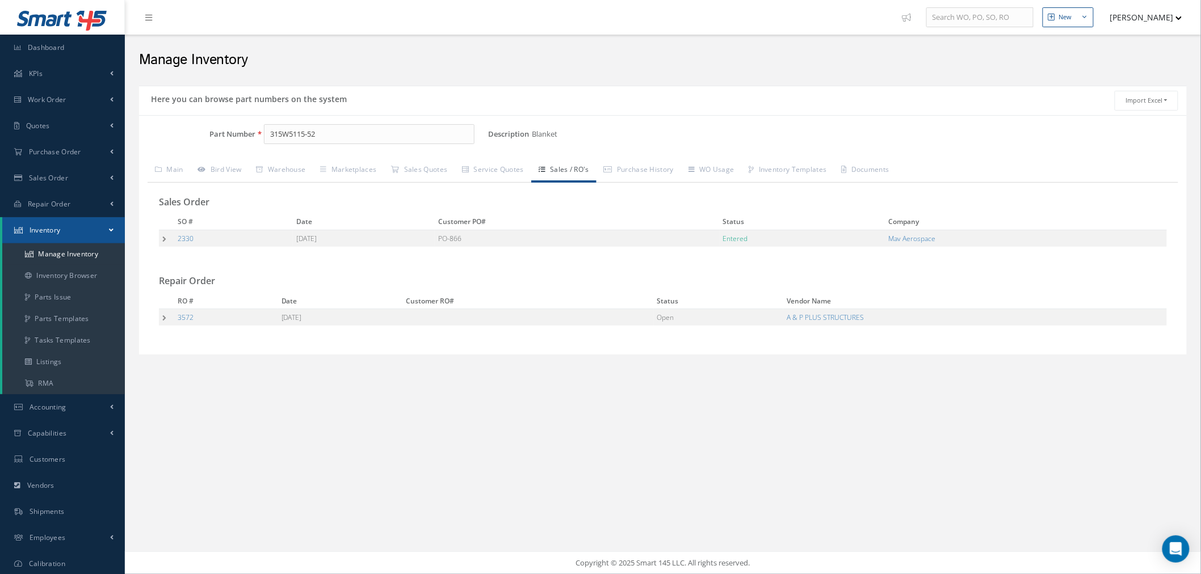
click at [169, 239] on td at bounding box center [166, 238] width 15 height 17
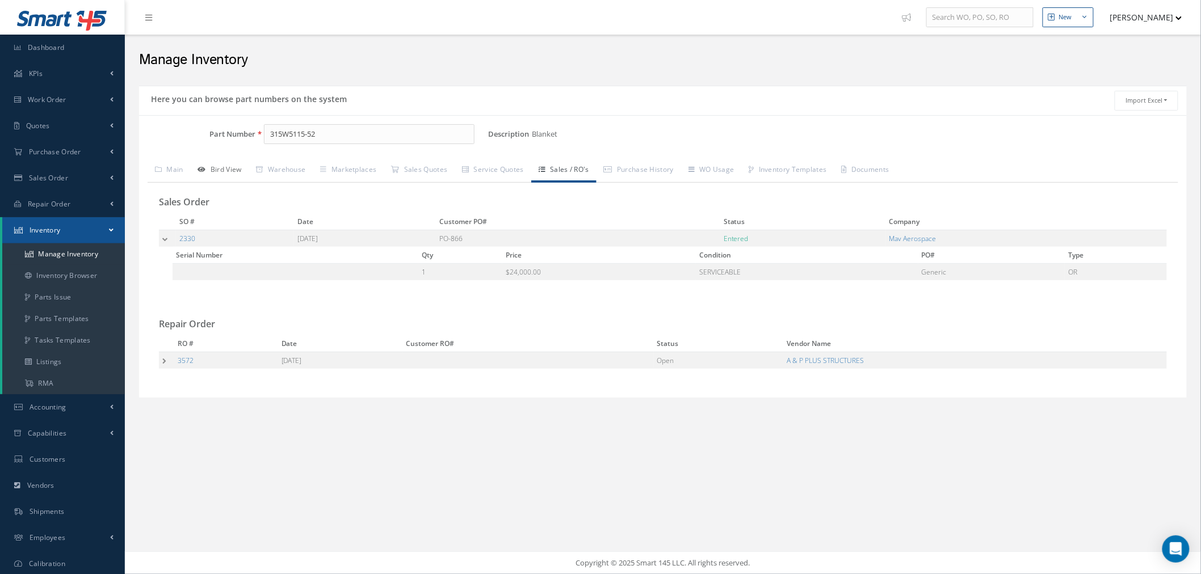
click at [214, 166] on link "Bird View" at bounding box center [220, 171] width 58 height 24
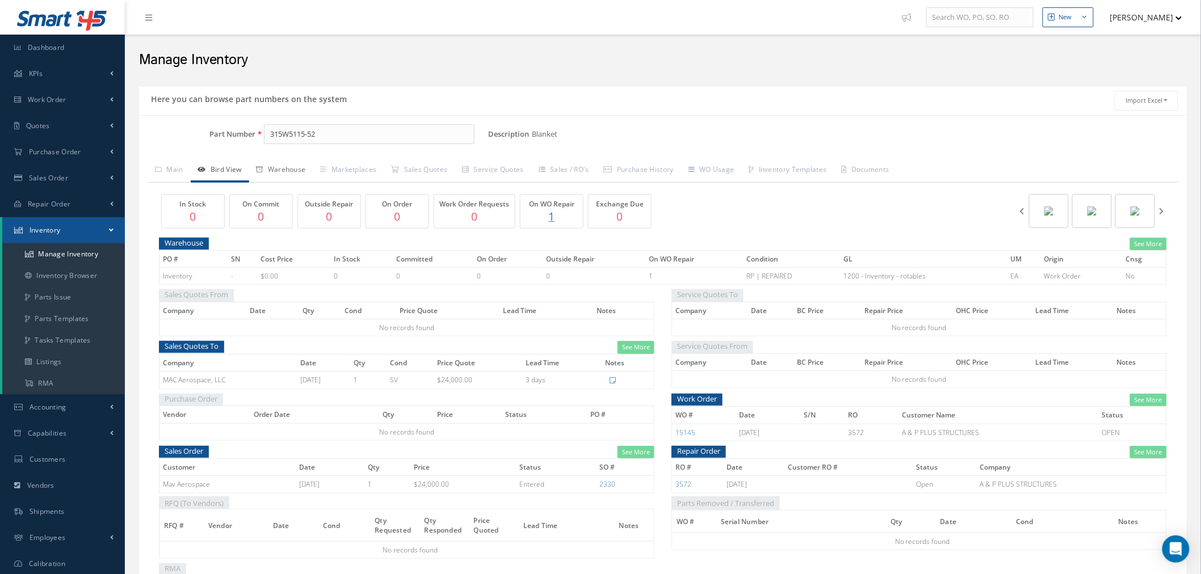
click at [290, 174] on link "Warehouse" at bounding box center [281, 171] width 64 height 24
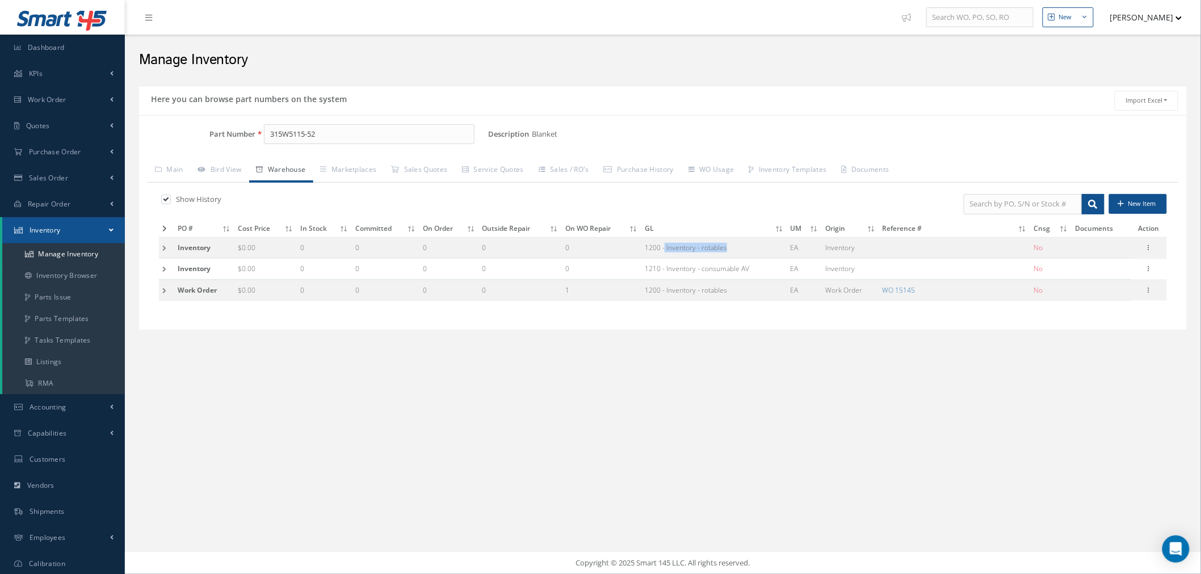
drag, startPoint x: 734, startPoint y: 251, endPoint x: 667, endPoint y: 257, distance: 67.3
click at [667, 257] on td "1200 - Inventory - rotables" at bounding box center [713, 247] width 145 height 21
click at [162, 254] on td at bounding box center [166, 247] width 15 height 21
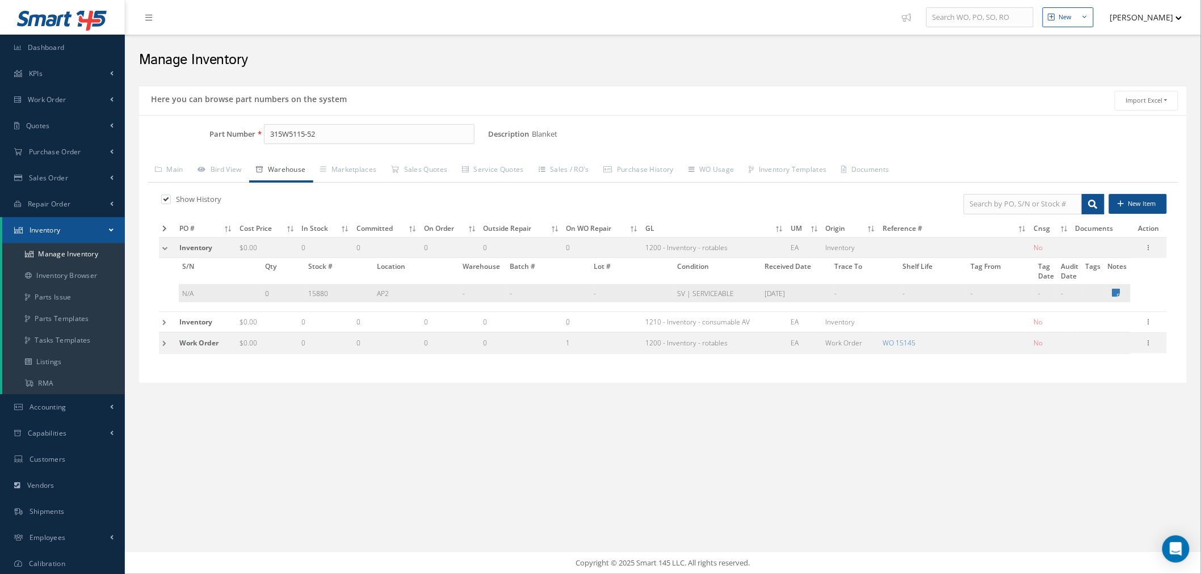
drag, startPoint x: 806, startPoint y: 295, endPoint x: 764, endPoint y: 297, distance: 42.6
click at [764, 297] on td "08/26/2025" at bounding box center [797, 294] width 70 height 18
drag, startPoint x: 907, startPoint y: 294, endPoint x: 928, endPoint y: 299, distance: 21.6
click at [907, 294] on td "-" at bounding box center [934, 294] width 68 height 18
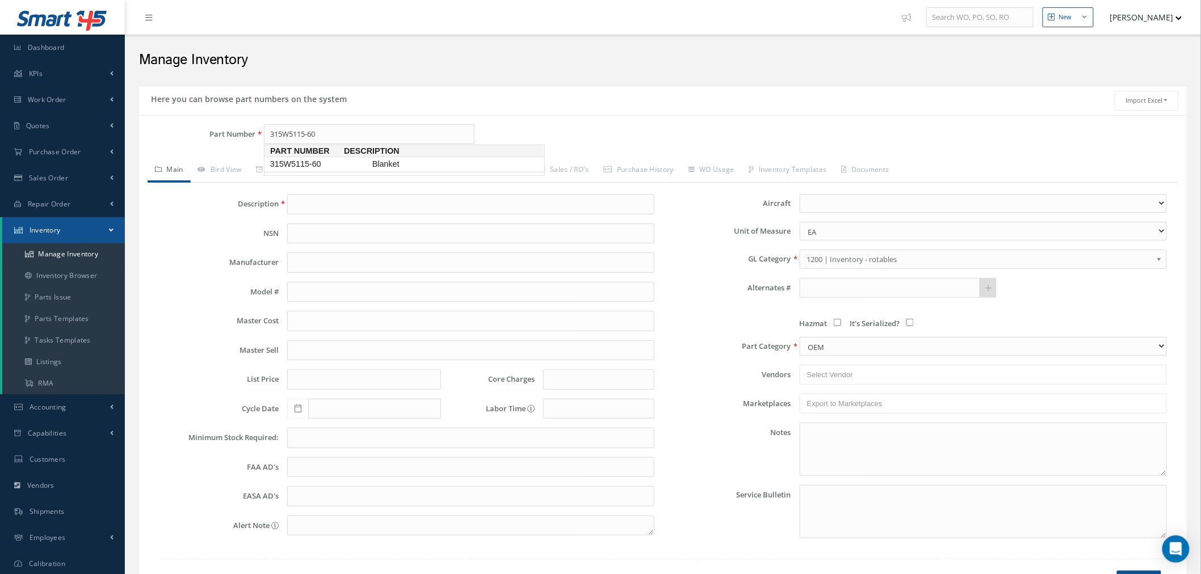
drag, startPoint x: 313, startPoint y: 161, endPoint x: 352, endPoint y: 92, distance: 78.8
click at [313, 161] on span "315W5115-60" at bounding box center [319, 164] width 102 height 12
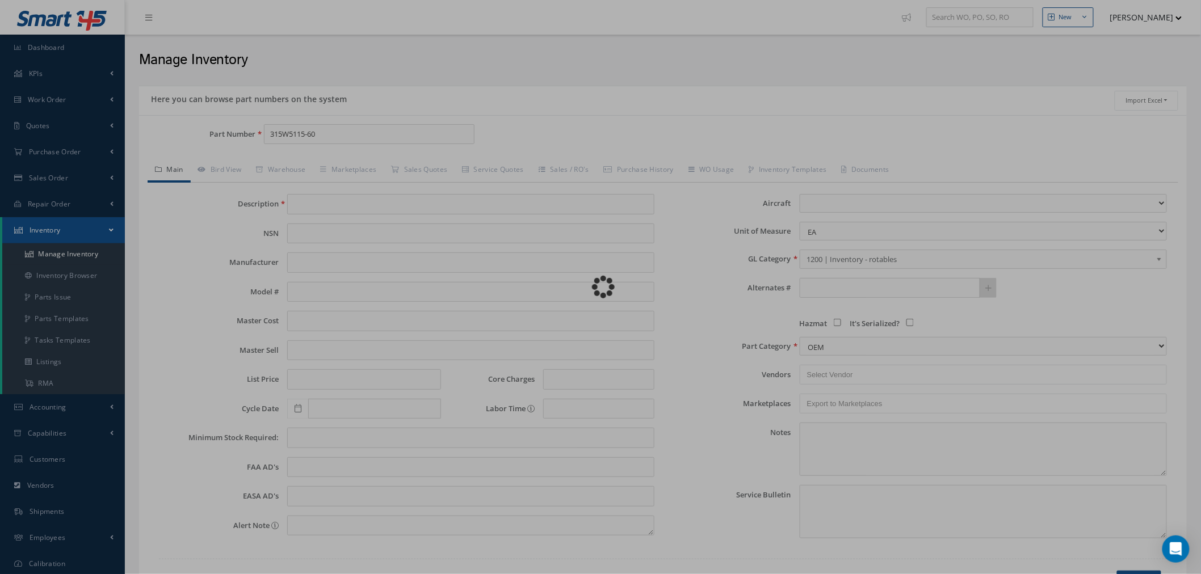
type input "315W5115-60"
type input "Blanket"
select select "2"
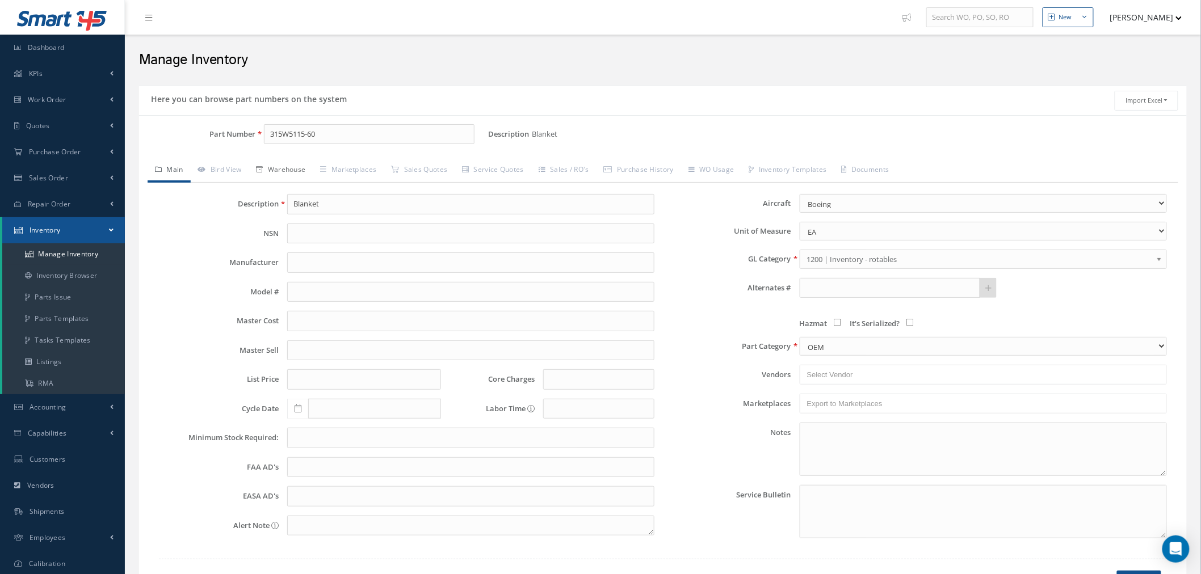
click at [275, 171] on link "Warehouse" at bounding box center [281, 171] width 64 height 24
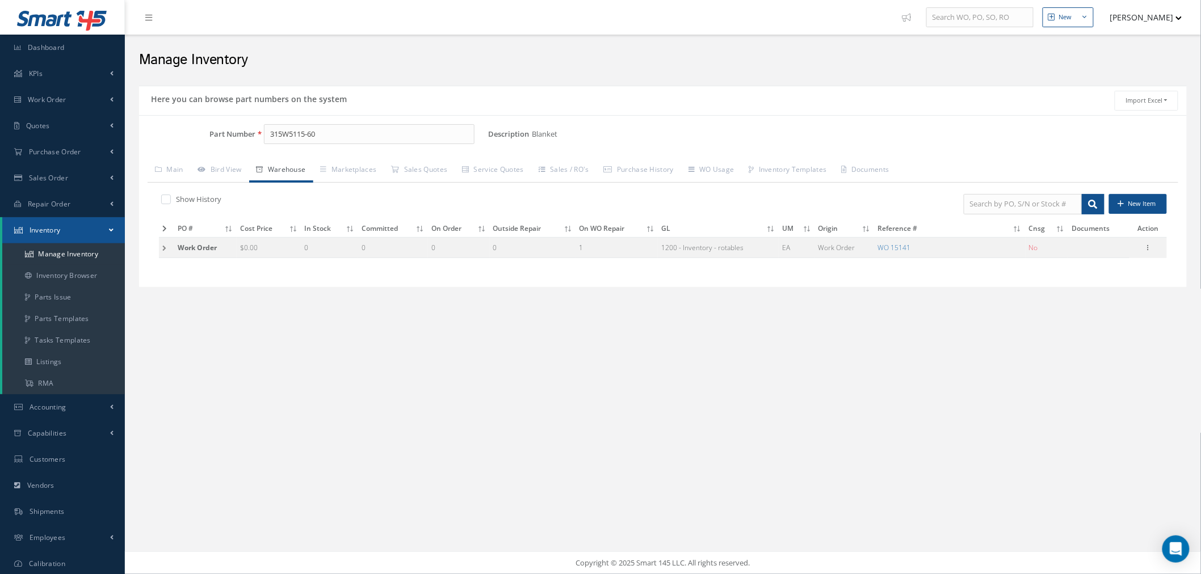
drag, startPoint x: 167, startPoint y: 246, endPoint x: 411, endPoint y: 294, distance: 249.2
click at [167, 246] on td at bounding box center [166, 247] width 15 height 21
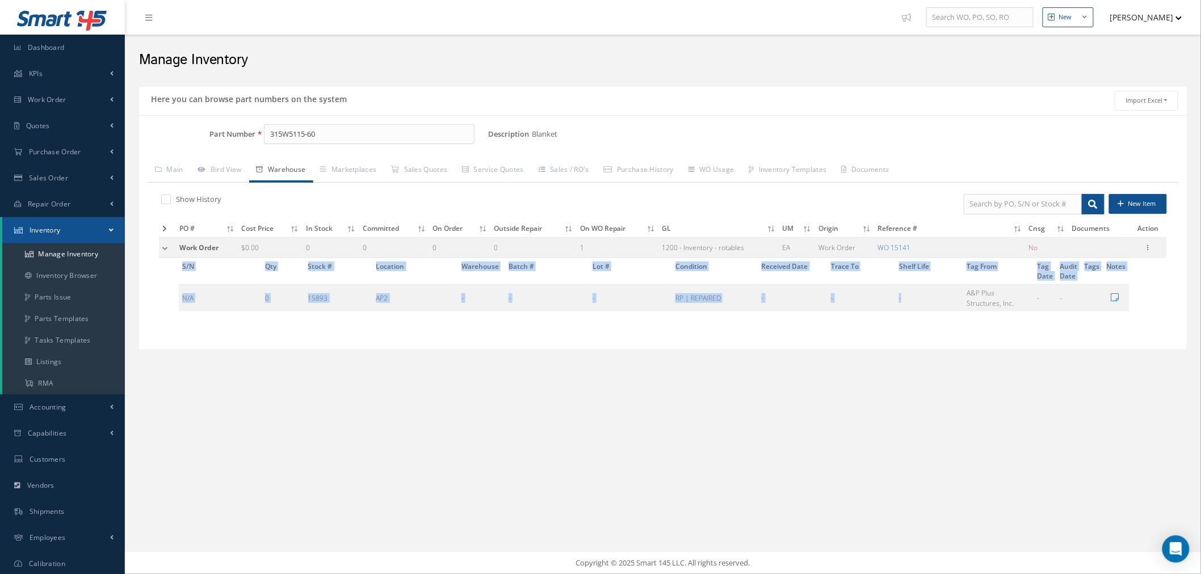
drag, startPoint x: 963, startPoint y: 289, endPoint x: 984, endPoint y: 313, distance: 31.3
click at [984, 313] on td "S/N Qty Stock # Location Warehouse Batch # Lot # Condition Received Date Trace …" at bounding box center [644, 289] width 970 height 62
click at [1002, 303] on td "A&P Plus Structures, Inc." at bounding box center [998, 298] width 70 height 27
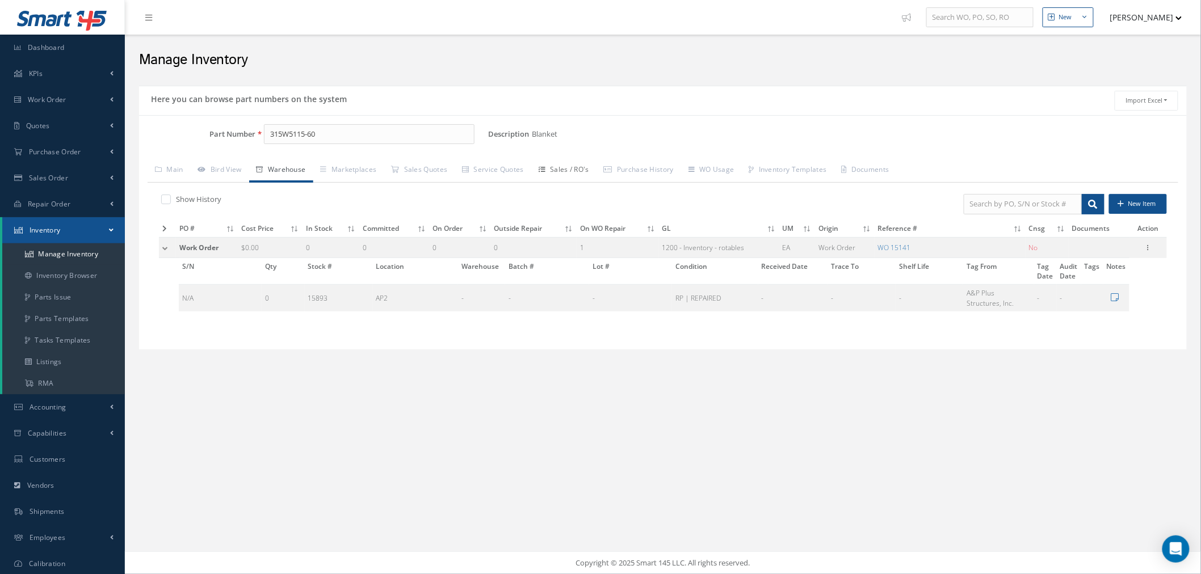
click at [558, 175] on link "Sales / RO's" at bounding box center [563, 171] width 65 height 24
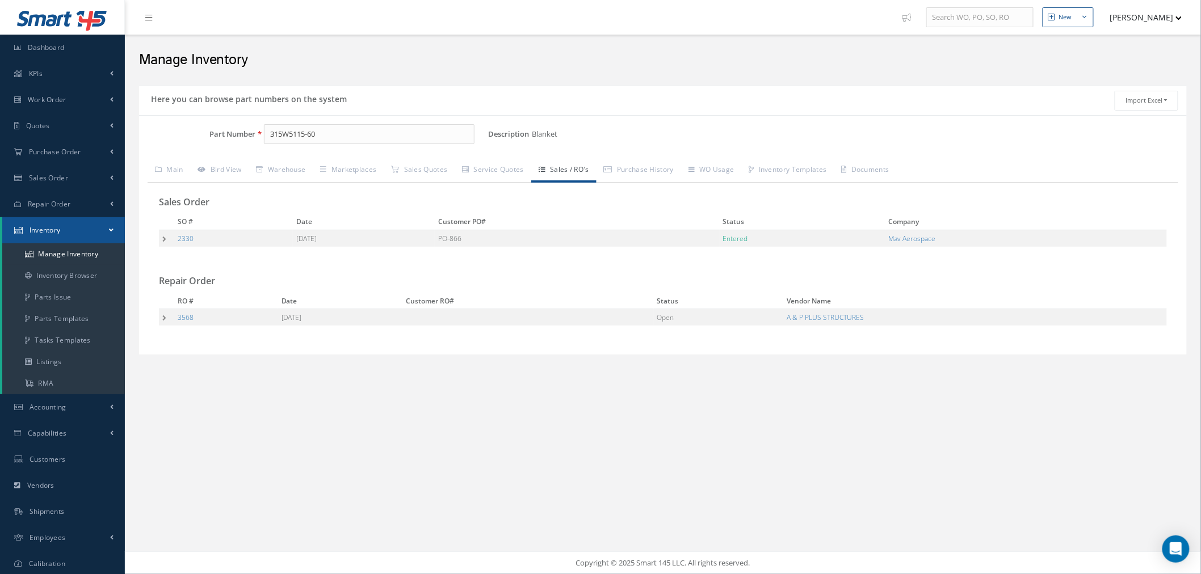
click at [162, 239] on td at bounding box center [166, 238] width 15 height 17
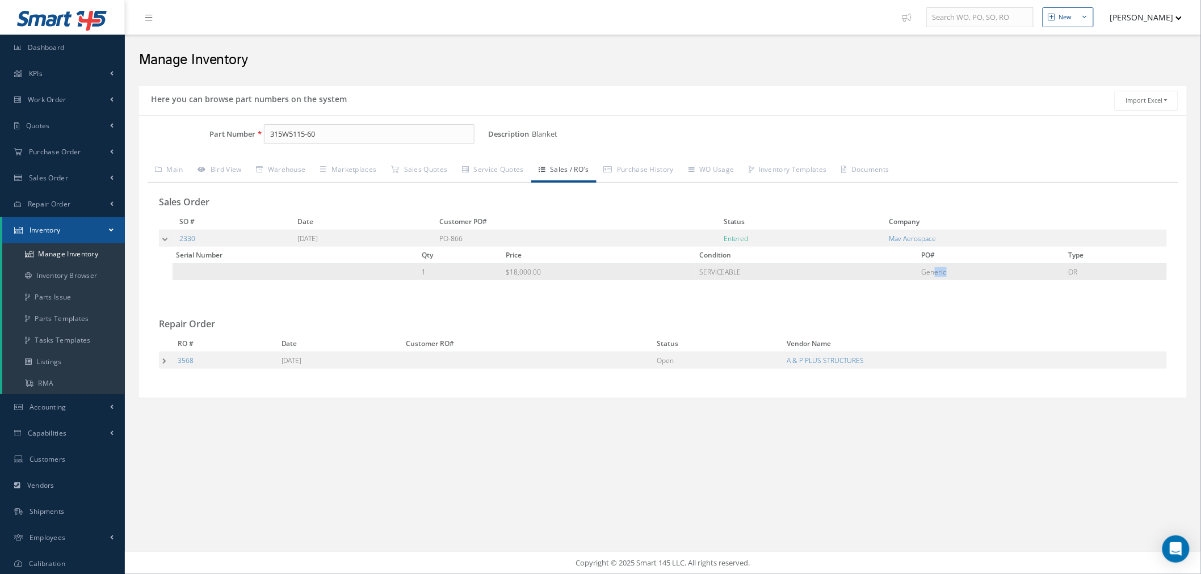
drag, startPoint x: 938, startPoint y: 272, endPoint x: 988, endPoint y: 272, distance: 50.5
click at [988, 272] on td "Generic" at bounding box center [991, 272] width 146 height 17
click at [282, 177] on link "Warehouse" at bounding box center [281, 171] width 64 height 24
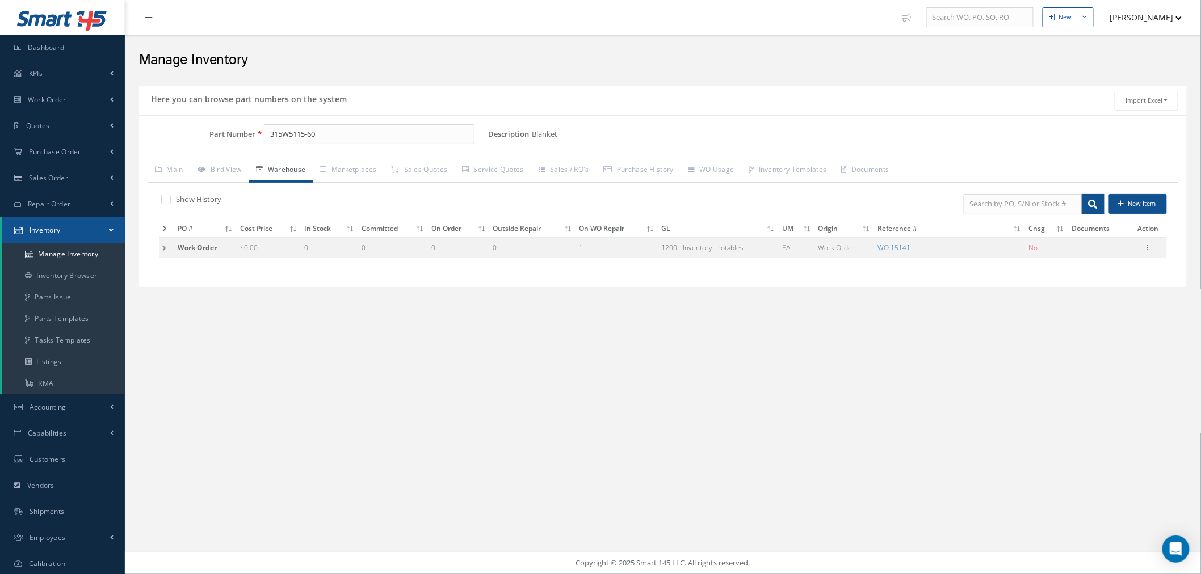
click at [170, 199] on label at bounding box center [171, 199] width 3 height 10
click at [163, 199] on input "checkbox" at bounding box center [164, 200] width 7 height 7
checkbox input "true"
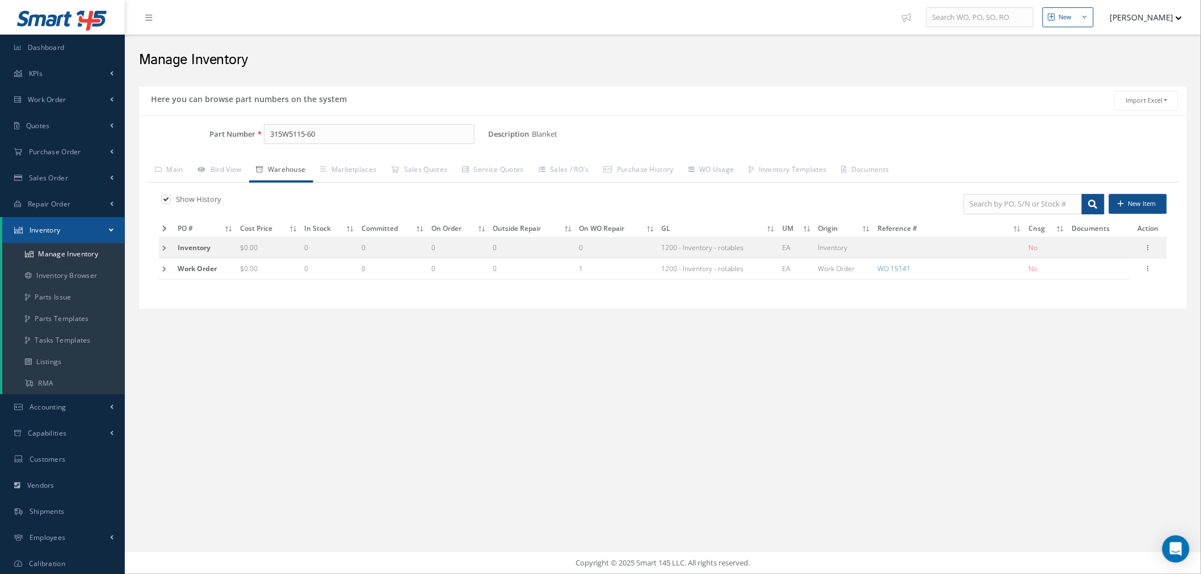
drag, startPoint x: 162, startPoint y: 246, endPoint x: 167, endPoint y: 247, distance: 5.8
click at [162, 245] on td at bounding box center [166, 247] width 15 height 21
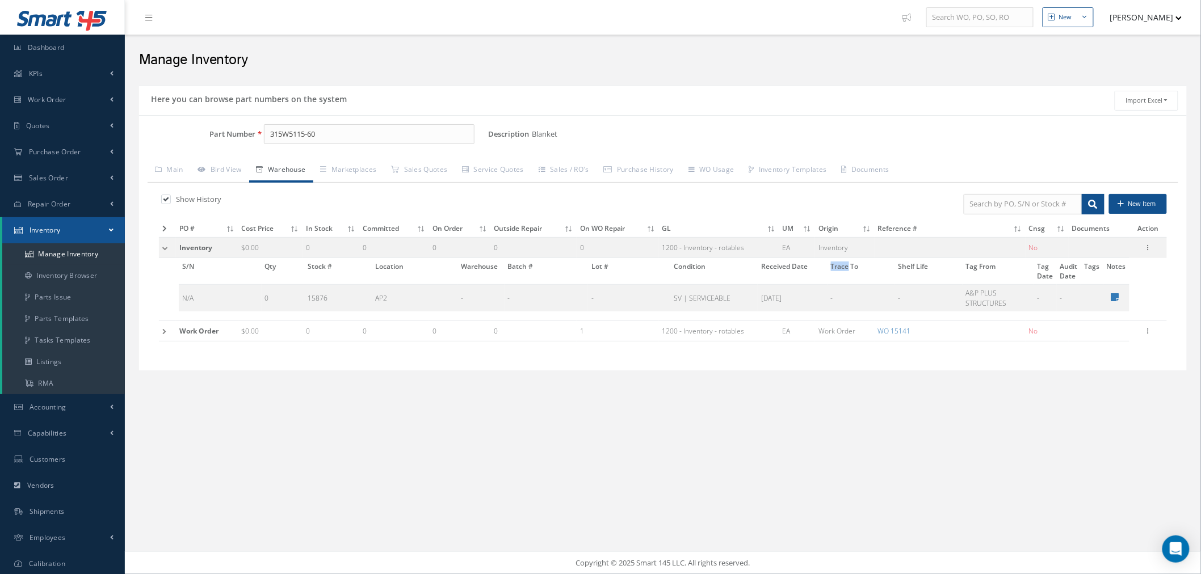
drag, startPoint x: 826, startPoint y: 268, endPoint x: 851, endPoint y: 264, distance: 25.3
click at [850, 263] on tr "S/N Qty Stock # Location Warehouse Batch # Lot # Condition Received Date Trace …" at bounding box center [654, 271] width 951 height 27
drag, startPoint x: 969, startPoint y: 293, endPoint x: 994, endPoint y: 301, distance: 25.5
click at [993, 301] on td "A&P PLUS STRUCTURES" at bounding box center [999, 298] width 72 height 27
drag, startPoint x: 159, startPoint y: 334, endPoint x: 468, endPoint y: 355, distance: 309.4
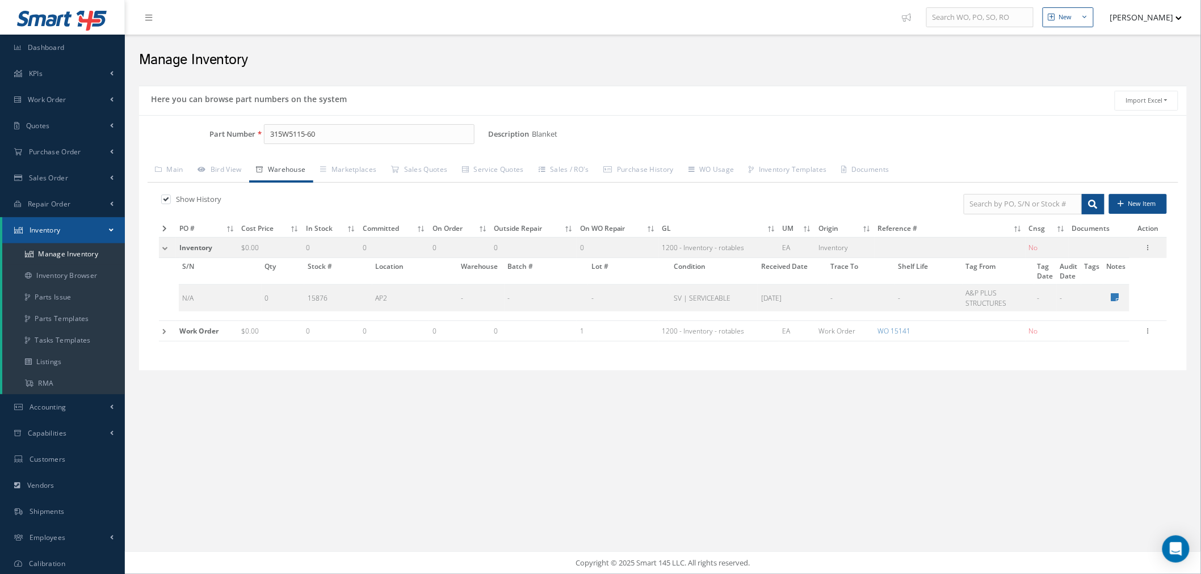
click at [160, 334] on td at bounding box center [167, 331] width 17 height 21
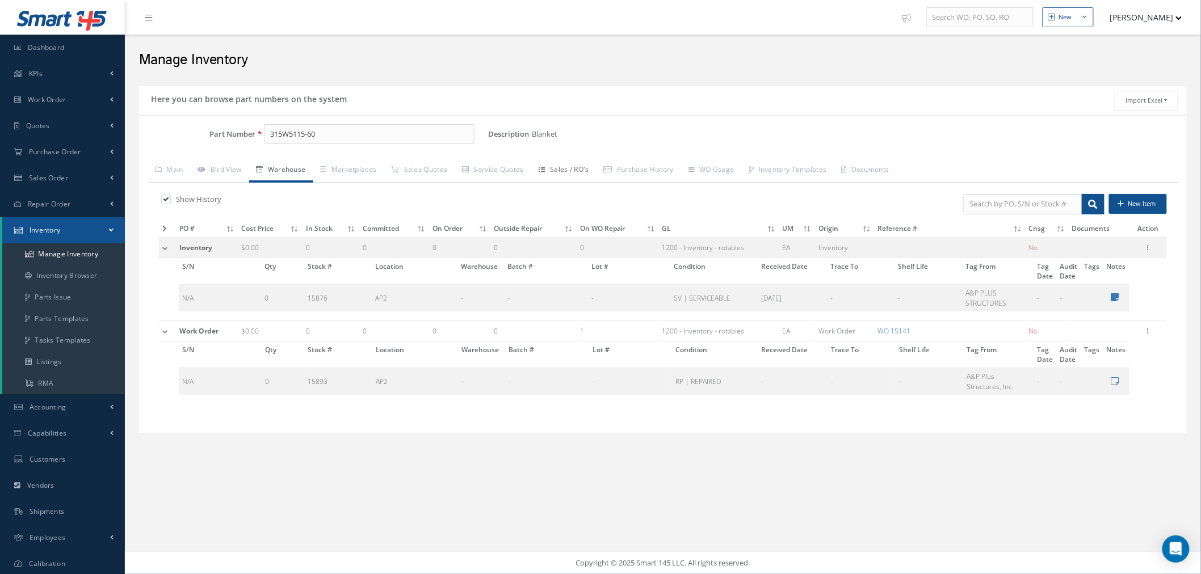
click at [557, 177] on link "Sales / RO's" at bounding box center [563, 171] width 65 height 24
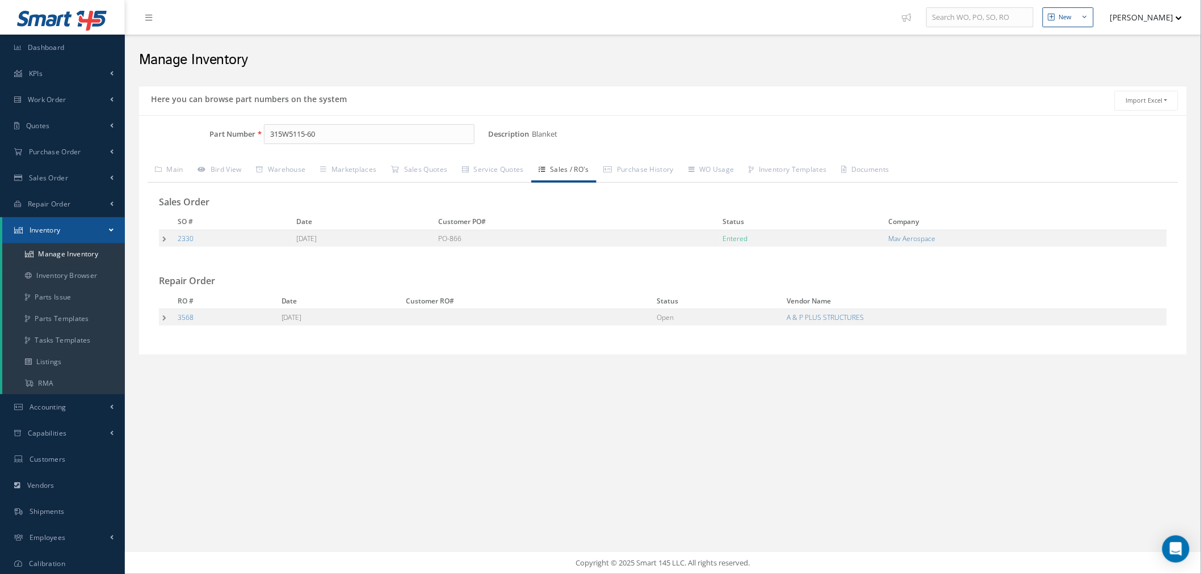
click at [163, 242] on td at bounding box center [166, 238] width 15 height 17
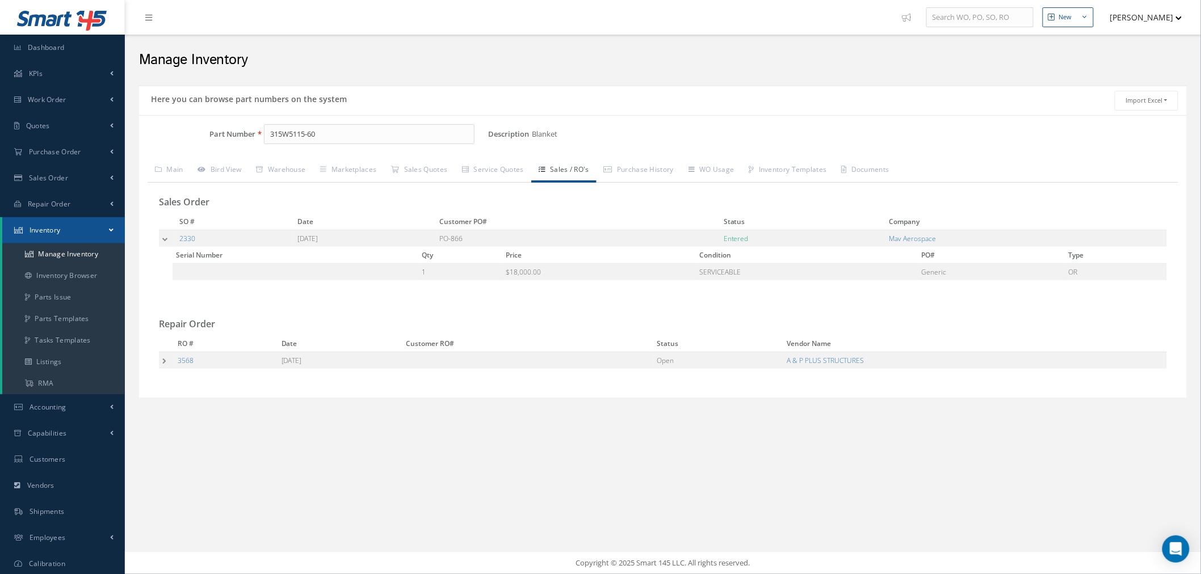
click at [163, 361] on td at bounding box center [166, 360] width 15 height 17
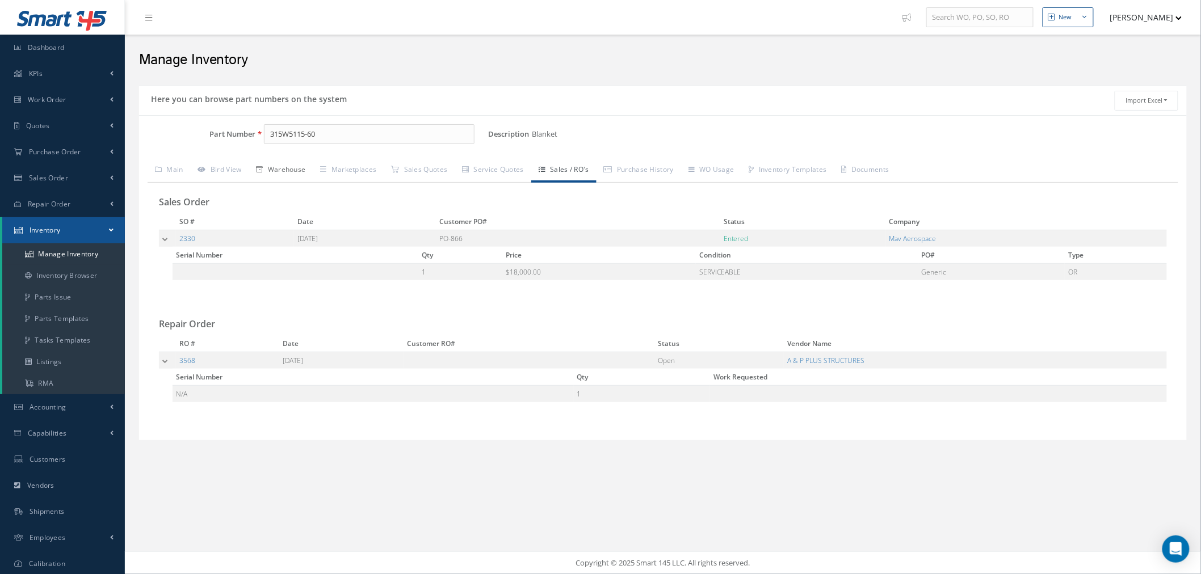
click at [294, 163] on link "Warehouse" at bounding box center [281, 171] width 64 height 24
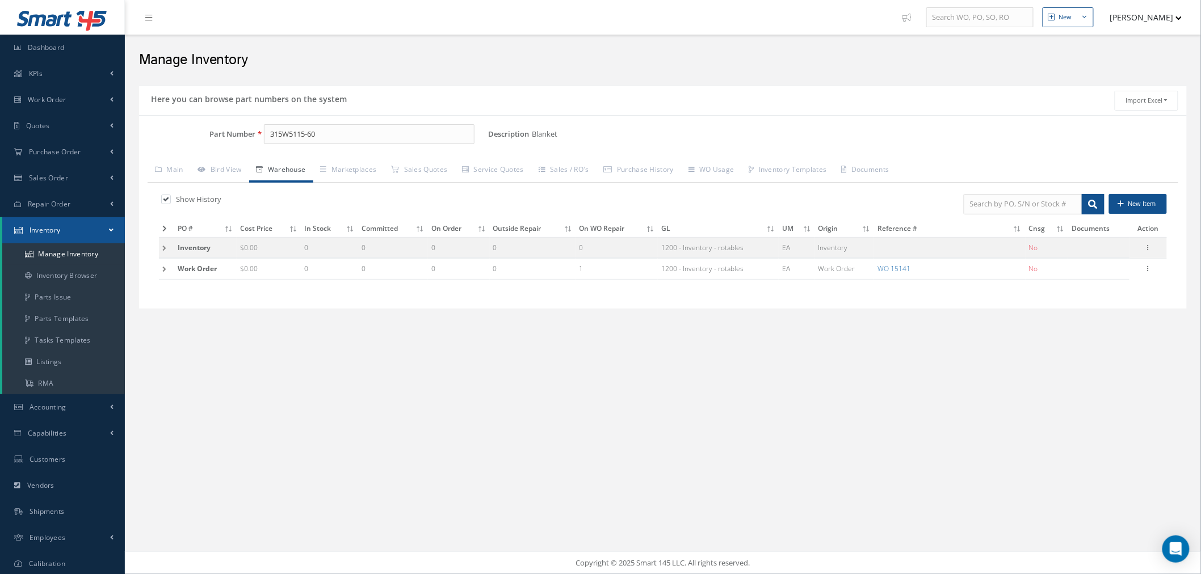
click at [171, 245] on td at bounding box center [166, 247] width 15 height 21
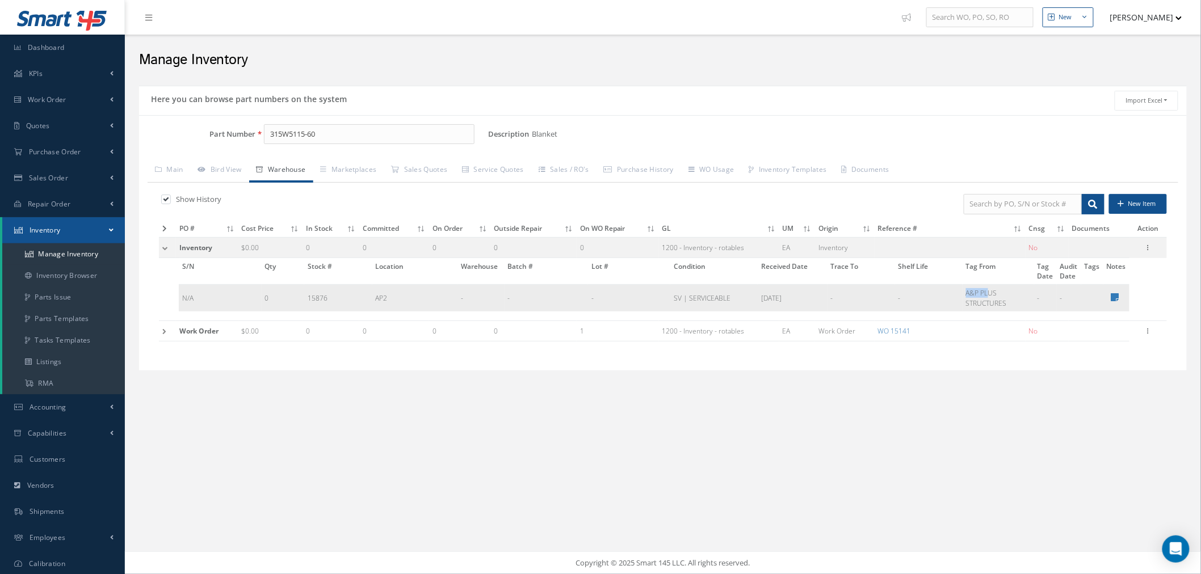
drag, startPoint x: 978, startPoint y: 294, endPoint x: 992, endPoint y: 297, distance: 14.0
click at [992, 297] on td "A&P PLUS STRUCTURES" at bounding box center [999, 298] width 72 height 27
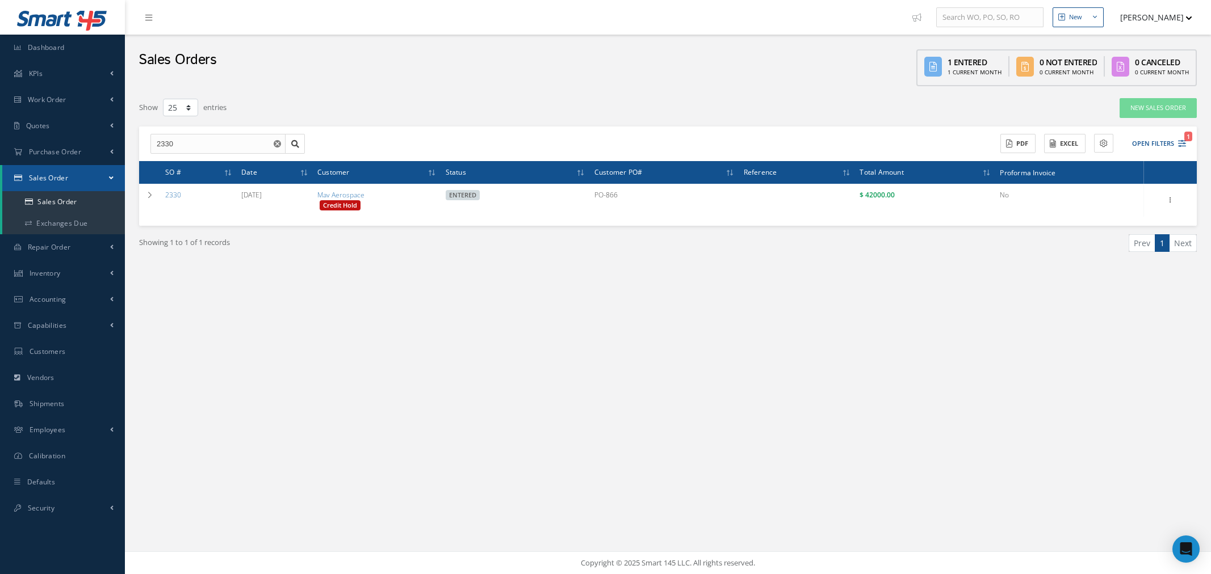
select select "25"
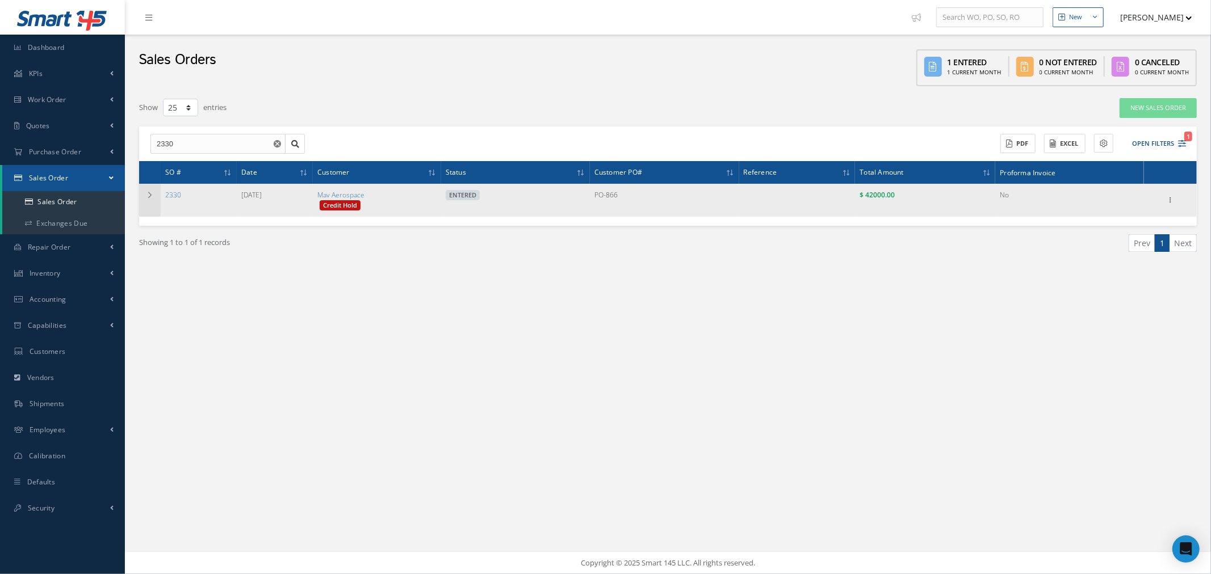
click at [154, 194] on td at bounding box center [150, 200] width 22 height 33
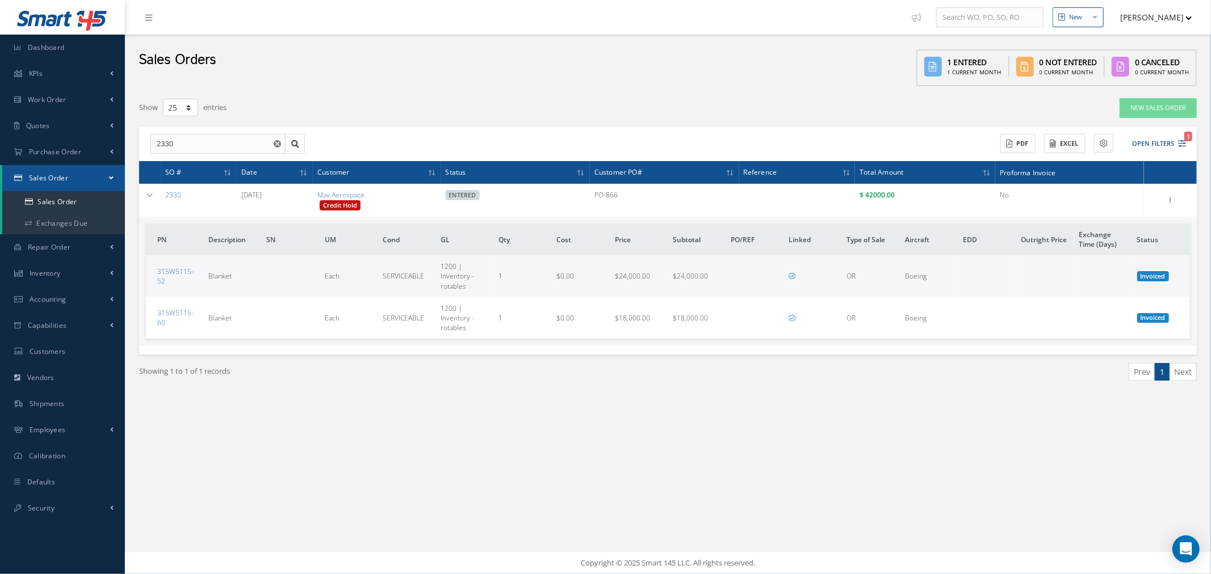
click at [791, 275] on icon at bounding box center [791, 276] width 7 height 7
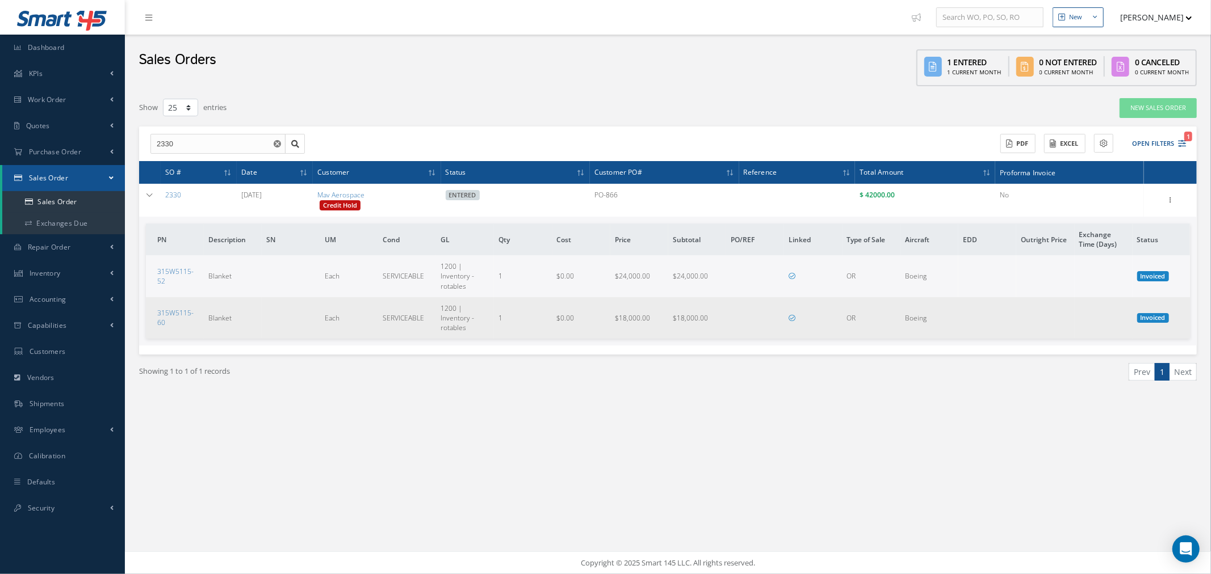
click at [792, 318] on icon at bounding box center [791, 318] width 7 height 7
